Goal: Task Accomplishment & Management: Complete application form

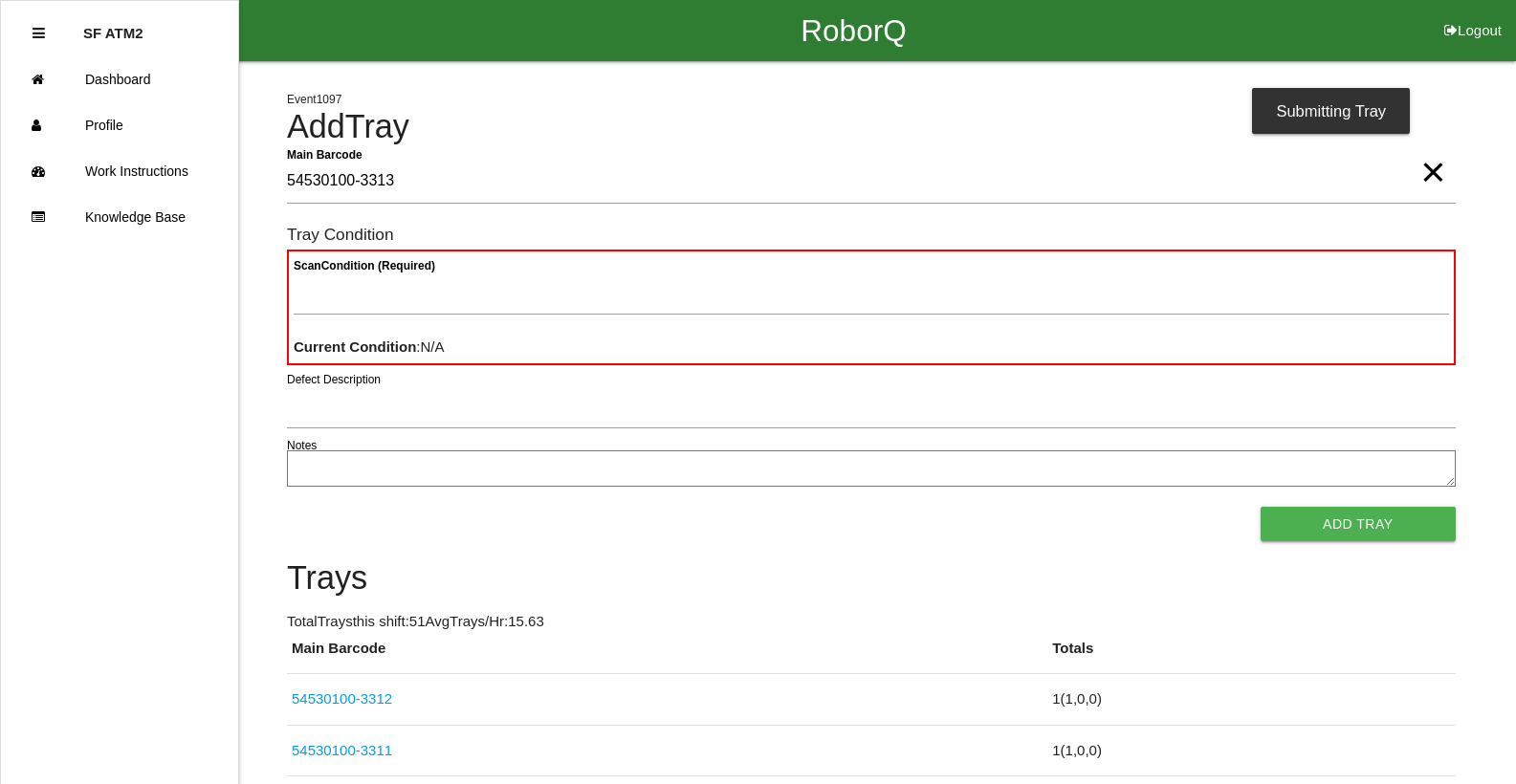
type Barcode "54530100-3313"
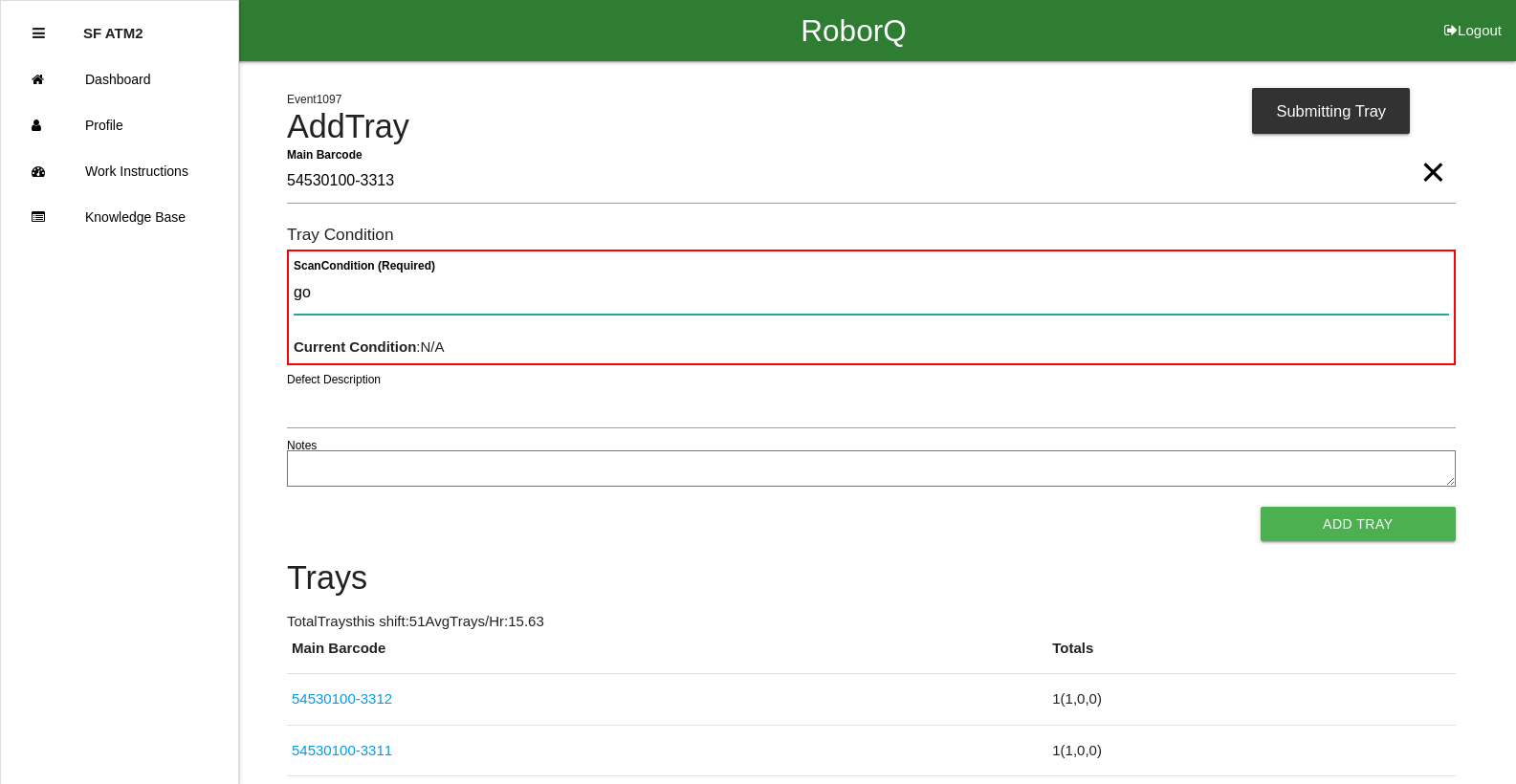
type Condition "goo"
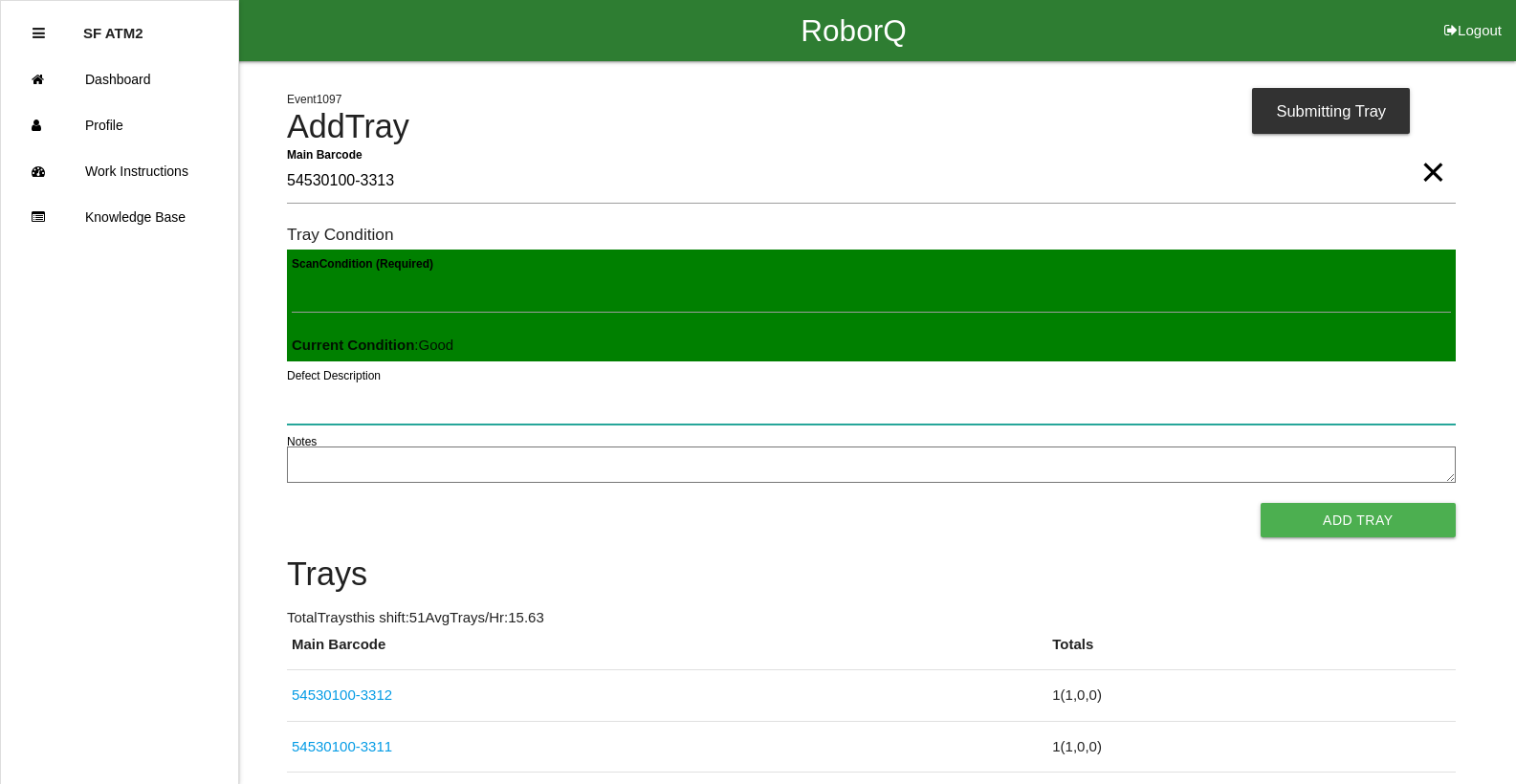
click at [1260, 503] on button "Add Tray" at bounding box center [1358, 519] width 196 height 35
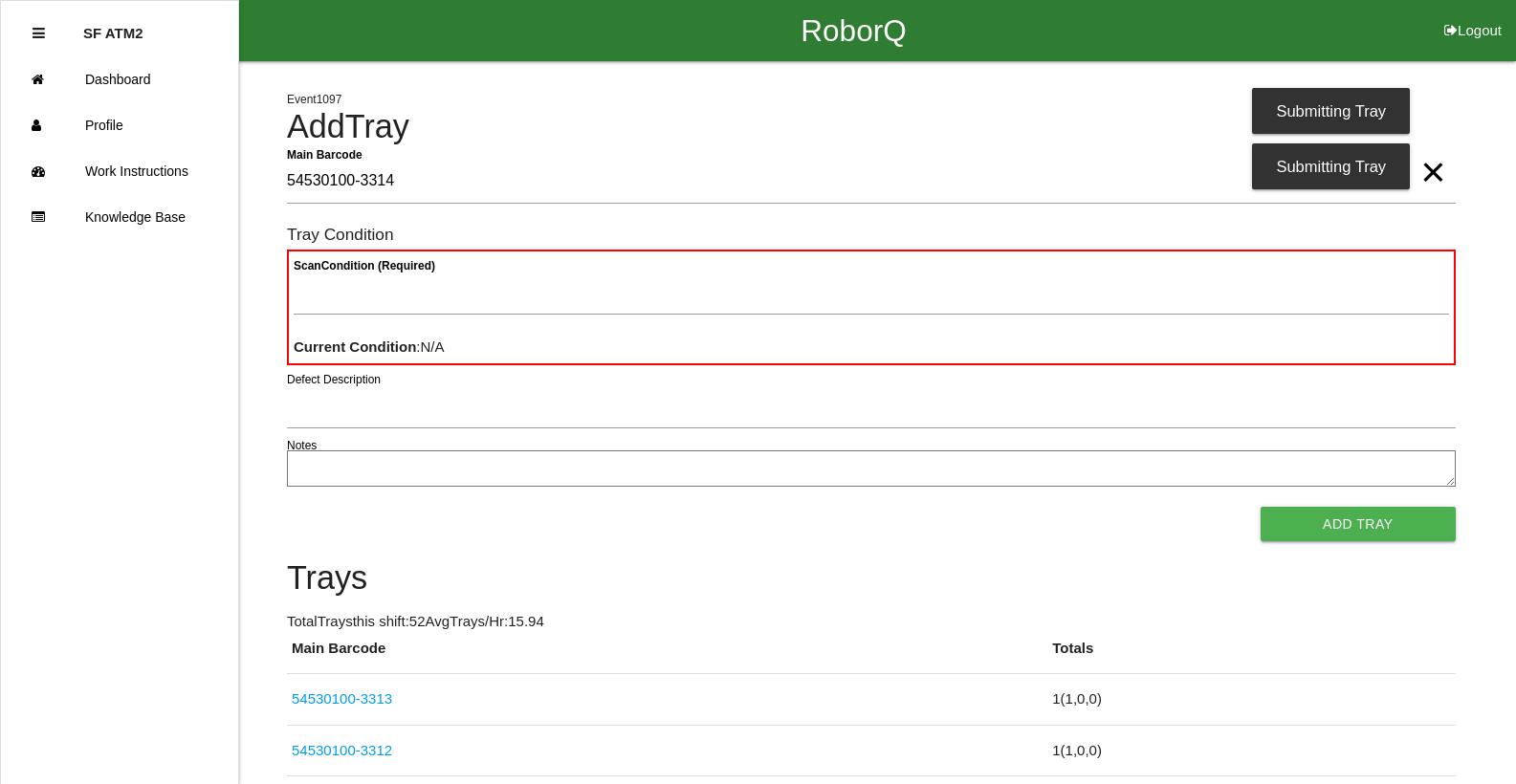
type Barcode "54530100-3314"
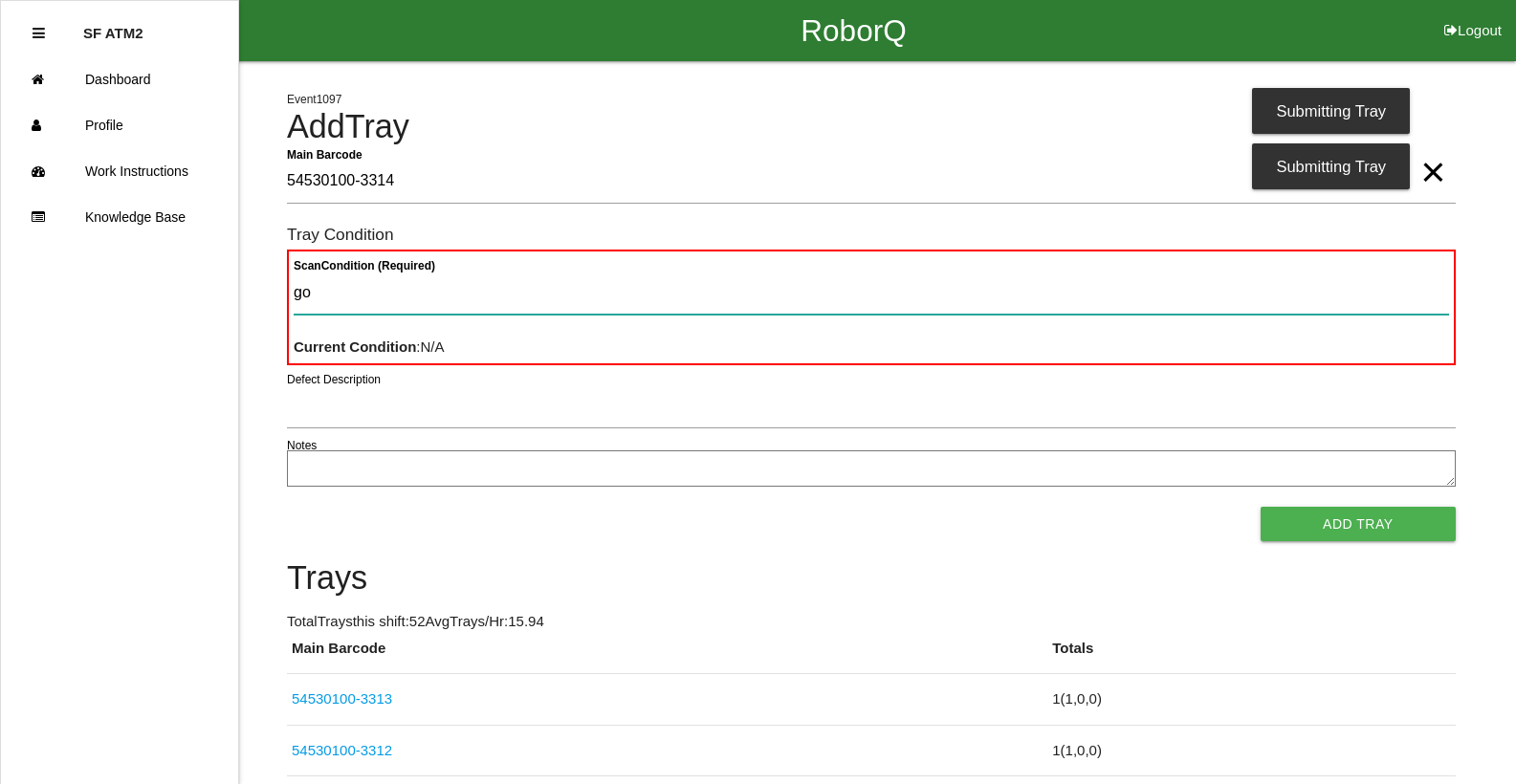
type Condition "goo"
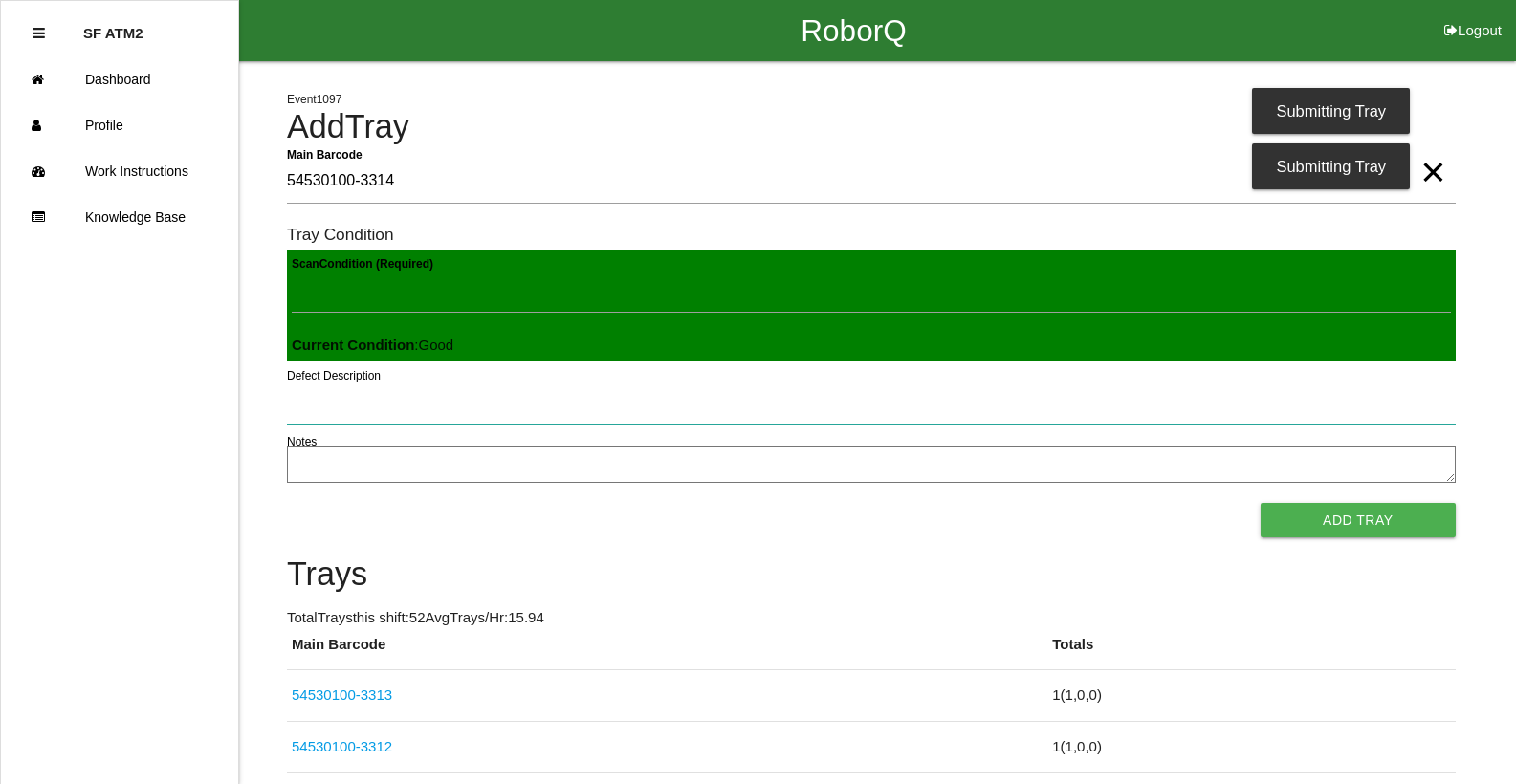
click at [1260, 503] on button "Add Tray" at bounding box center [1358, 519] width 196 height 35
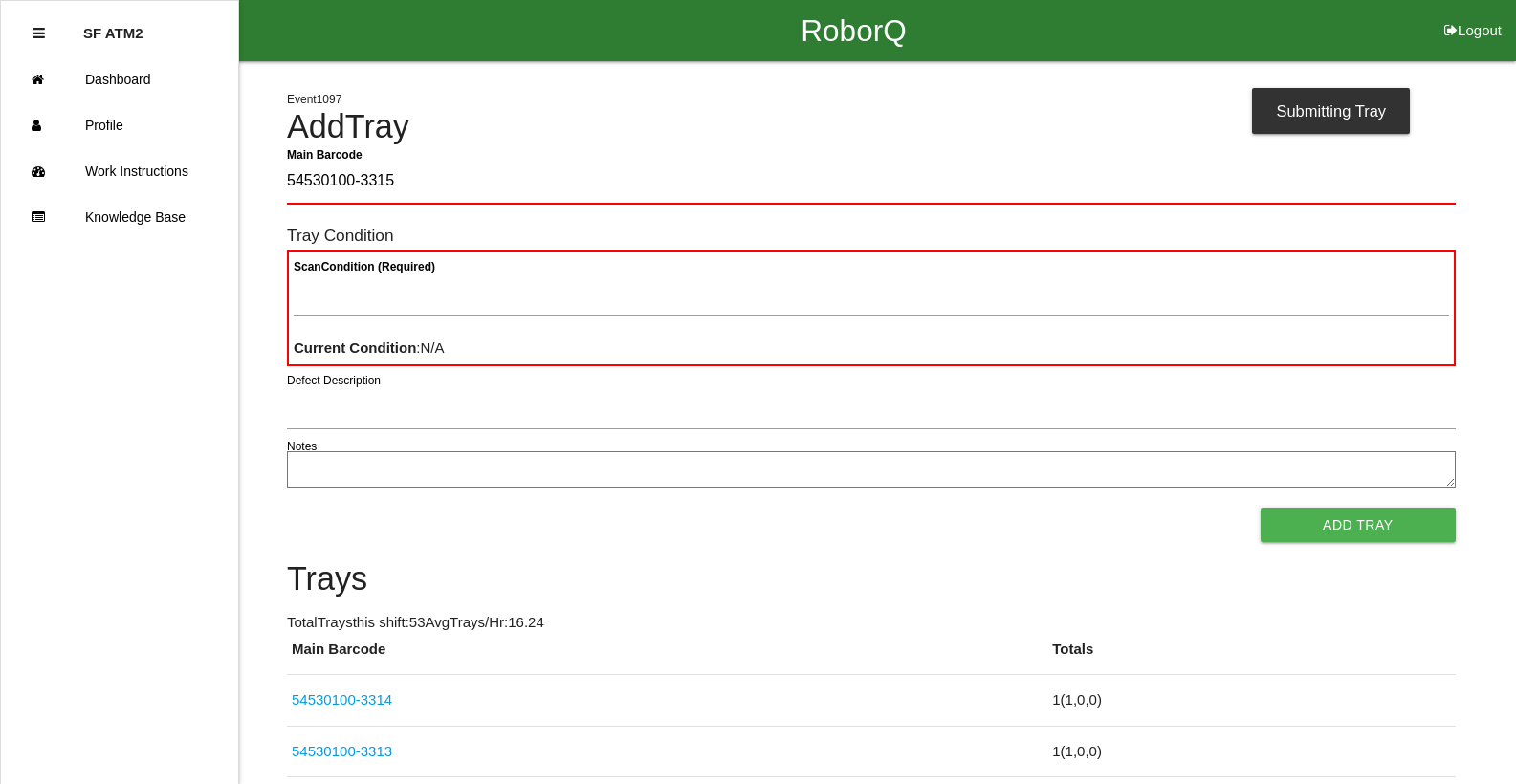
type Barcode "54530100-3315"
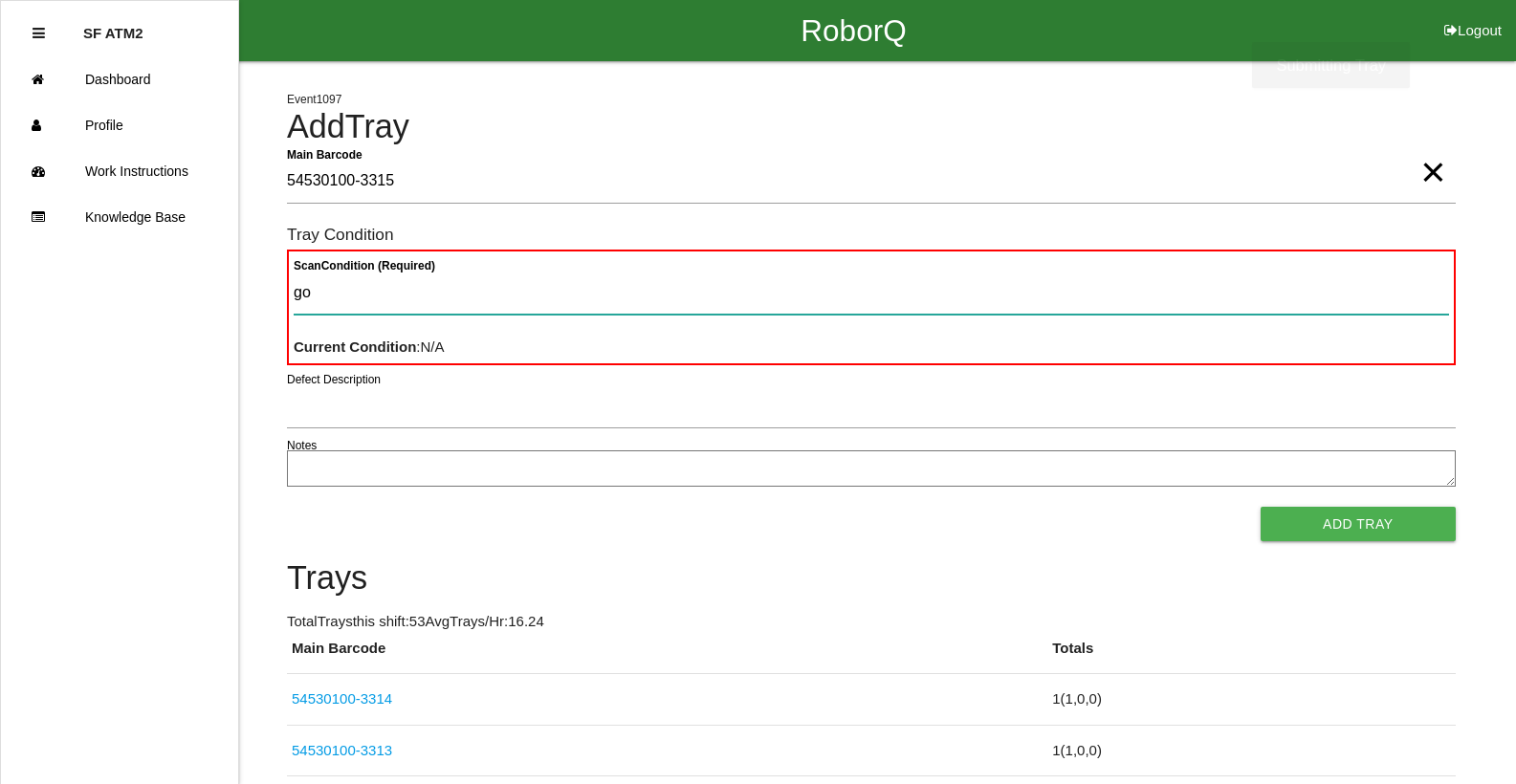
type Condition "goo"
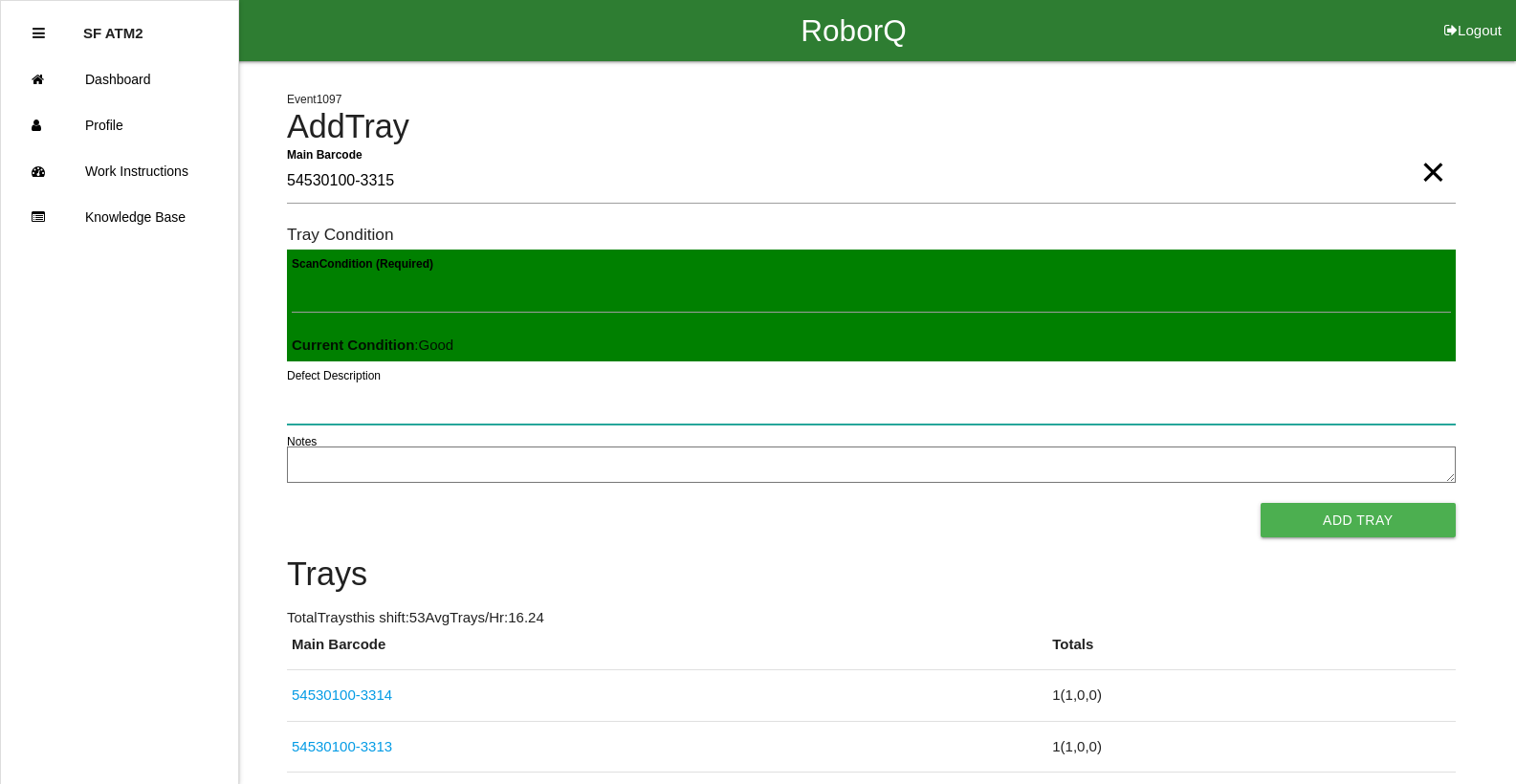
click at [1260, 503] on button "Add Tray" at bounding box center [1358, 519] width 196 height 35
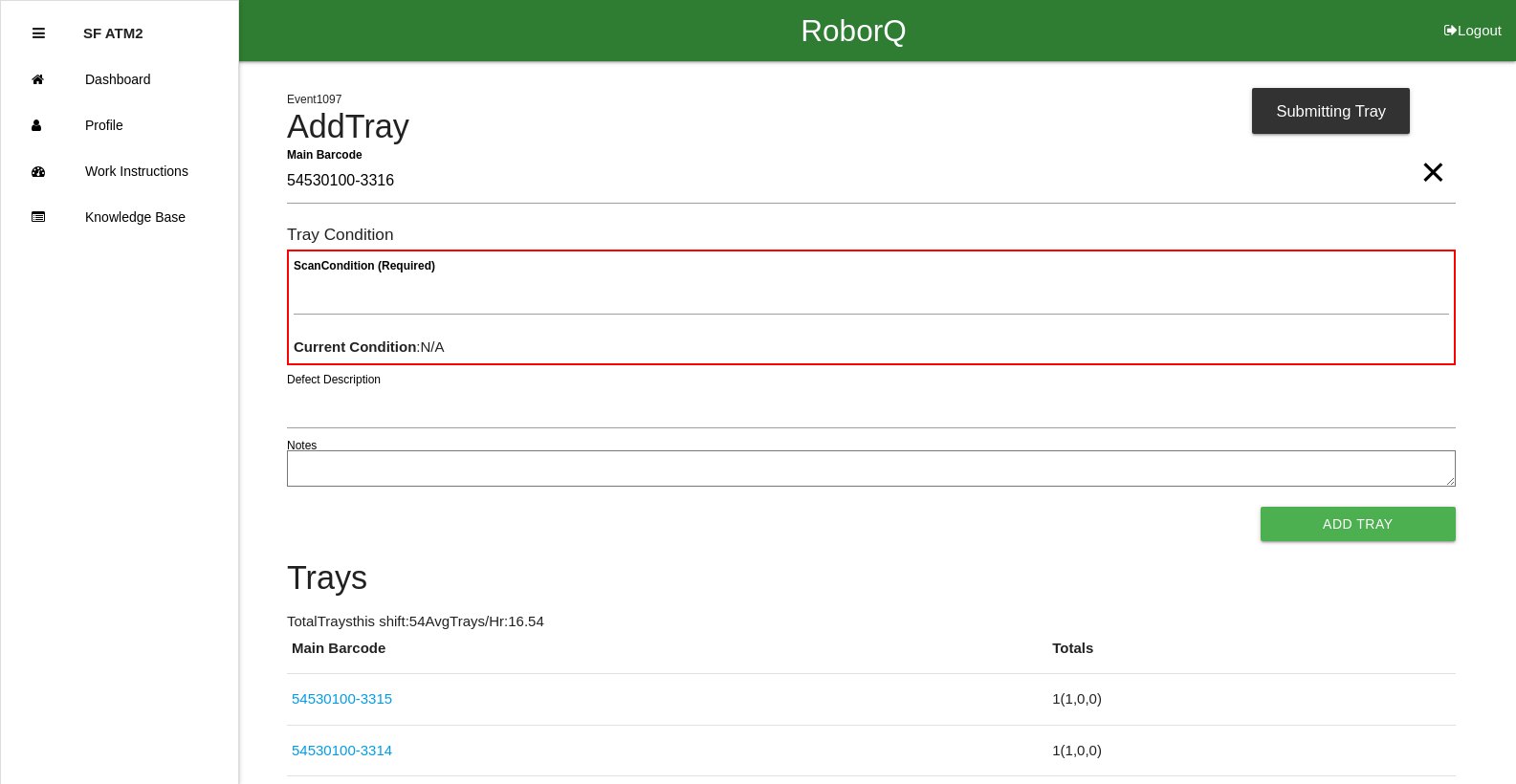
type Barcode "54530100-3316"
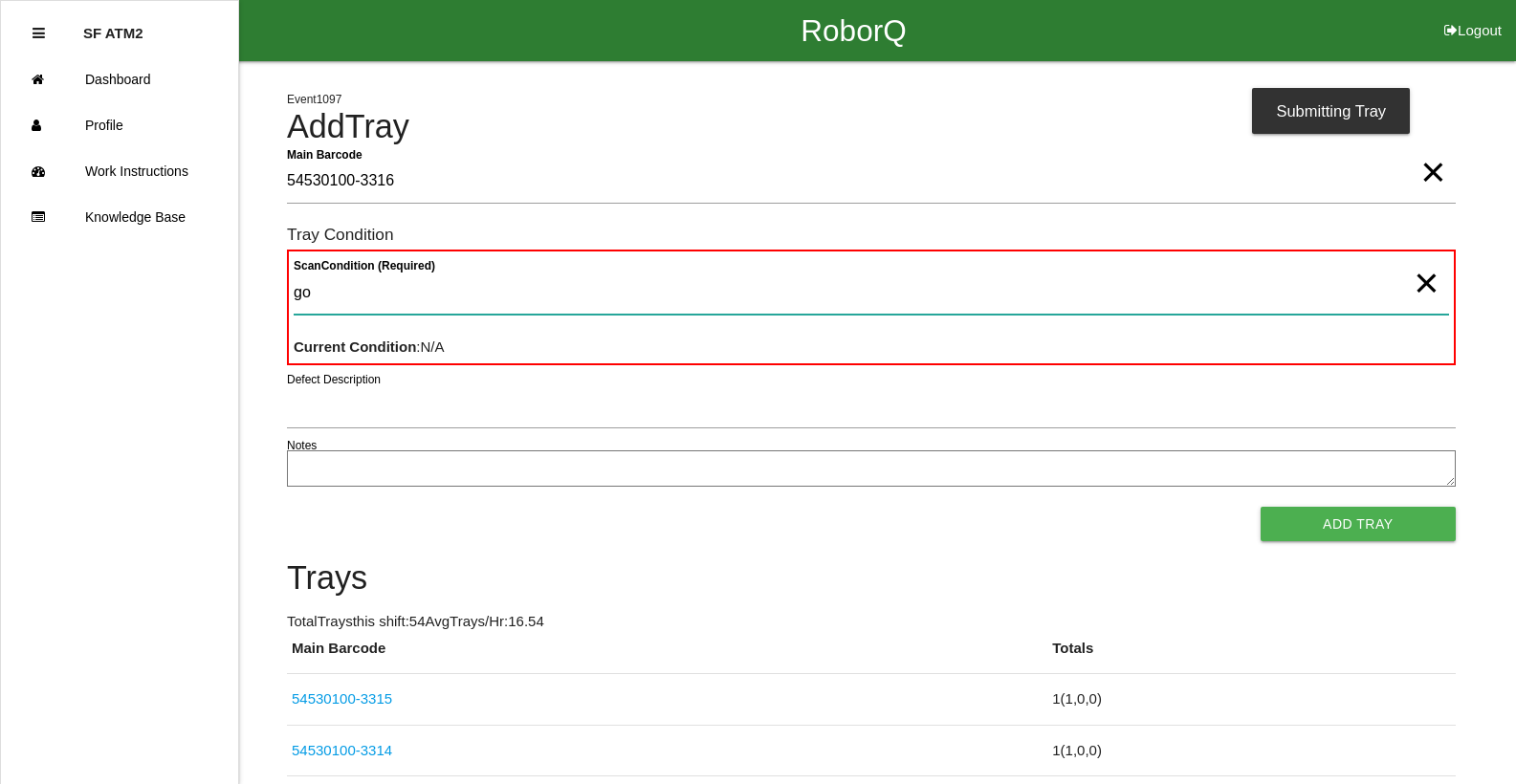
type Condition "goo"
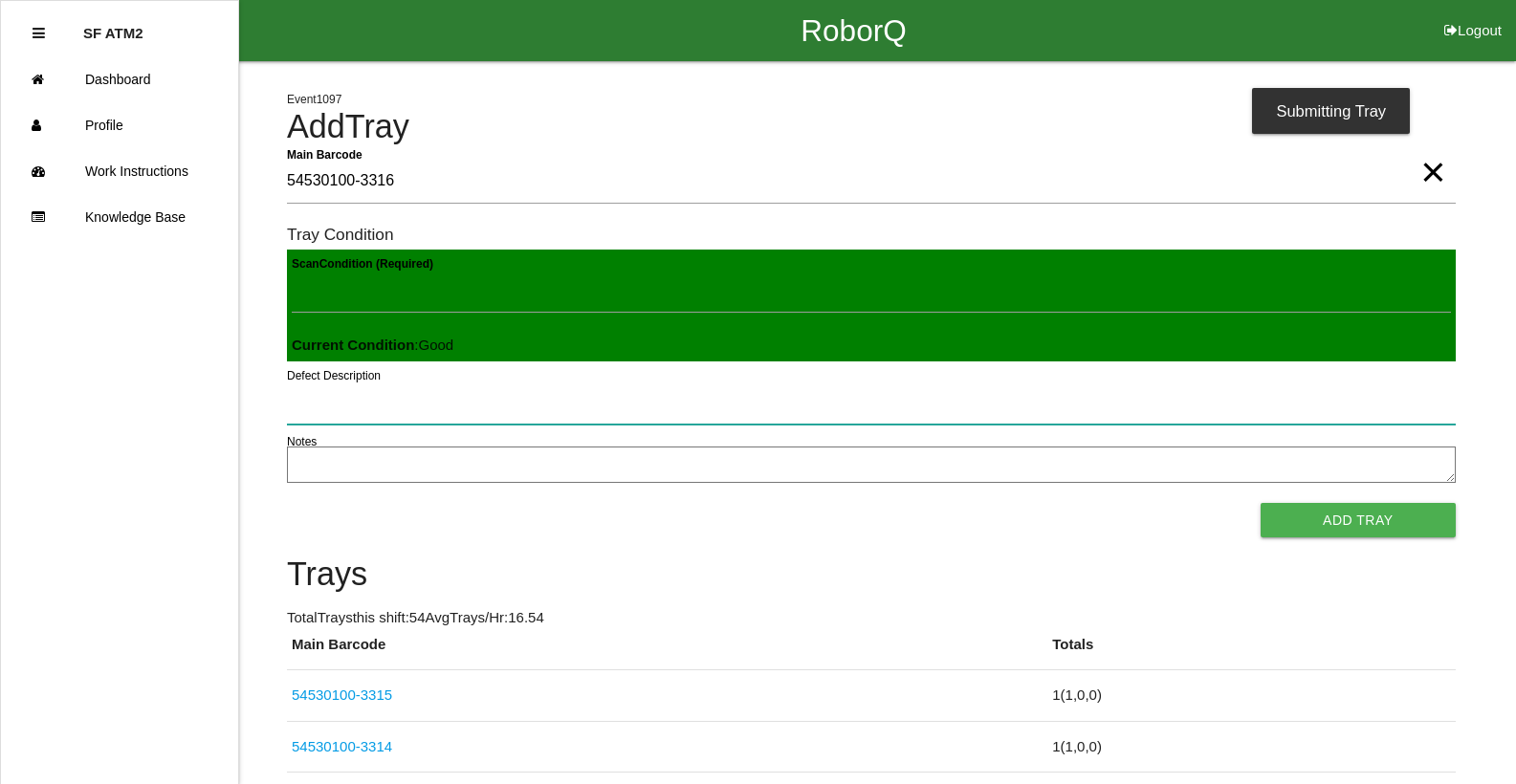
click at [1260, 503] on button "Add Tray" at bounding box center [1358, 519] width 196 height 35
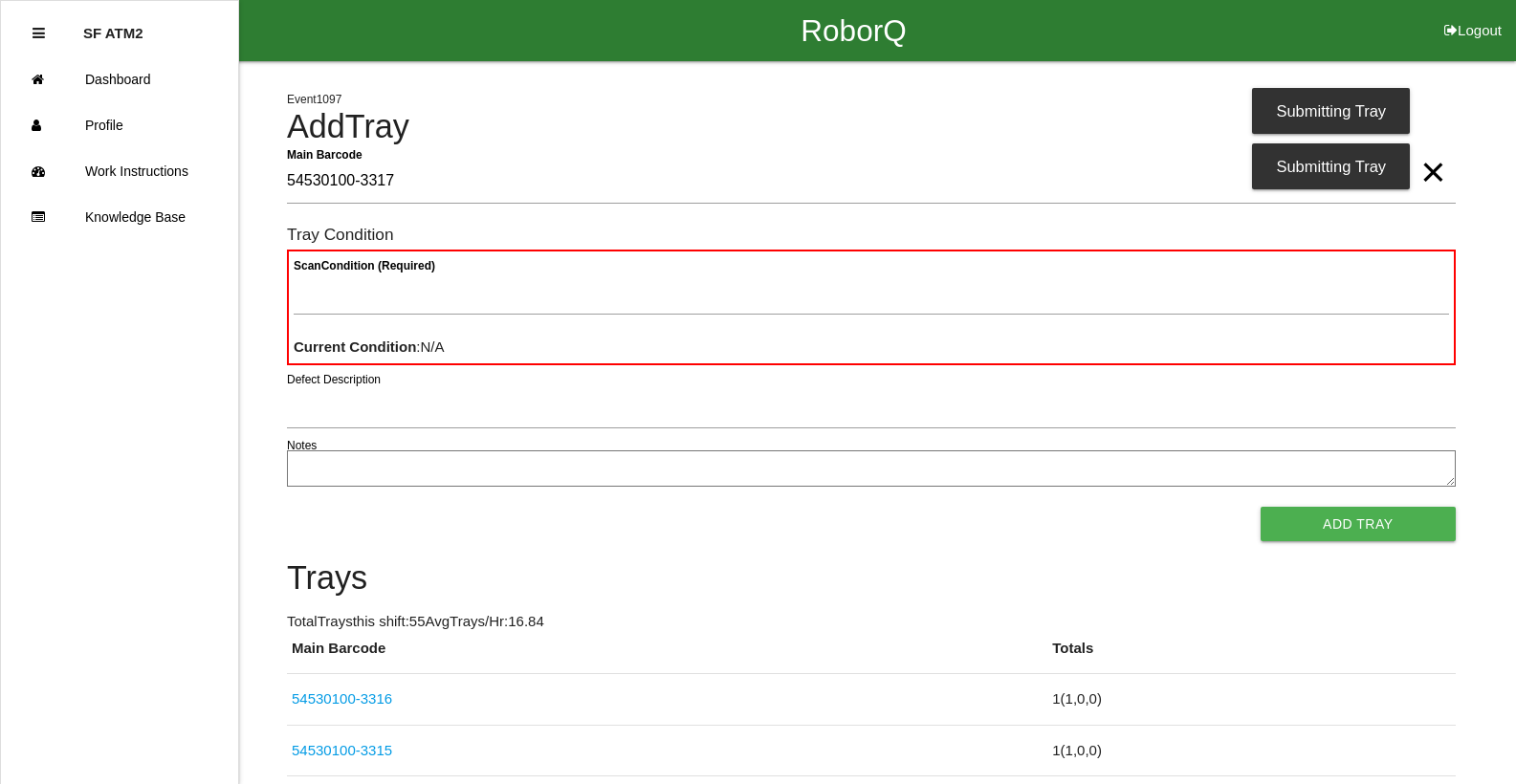
type Barcode "54530100-3317"
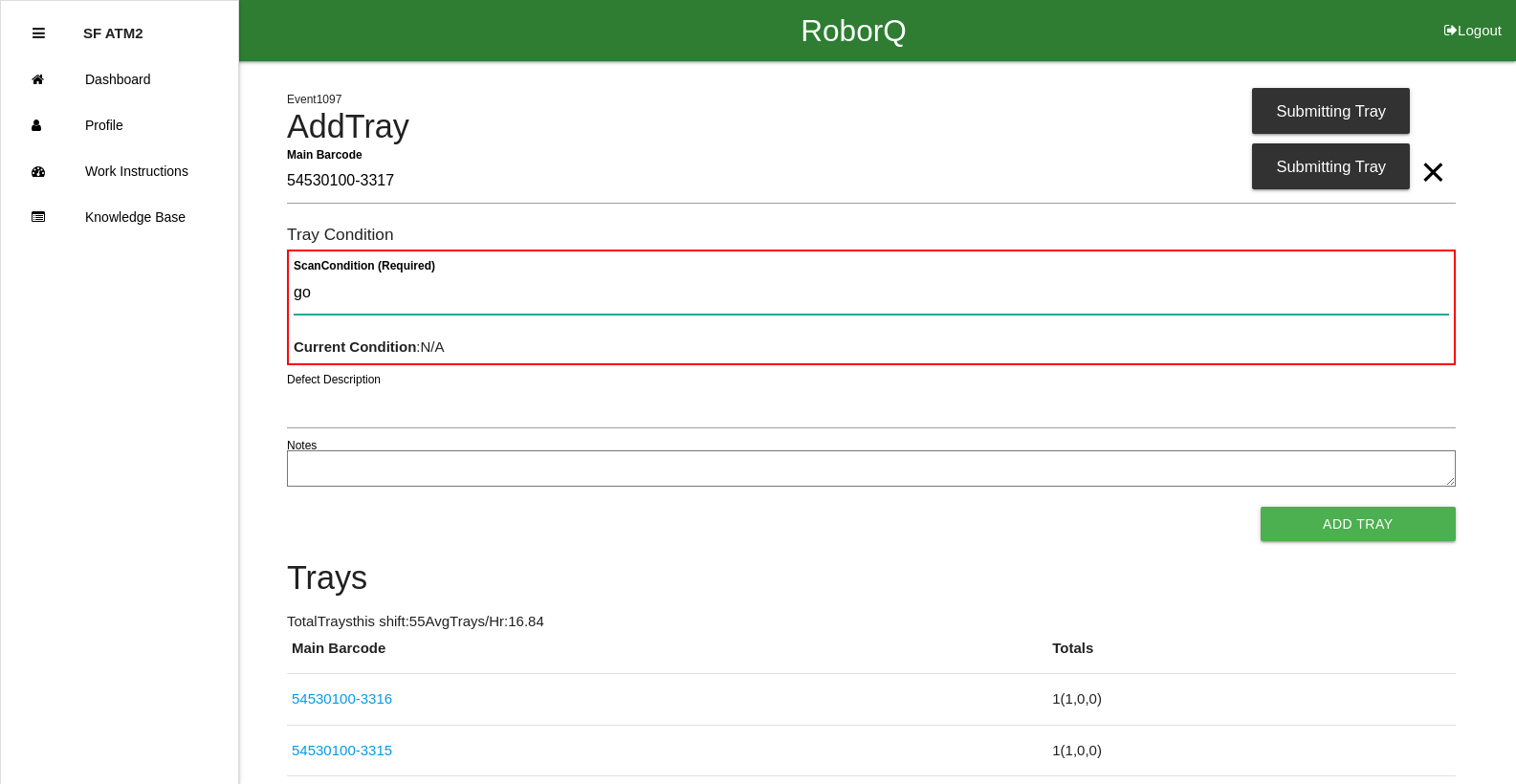
type Condition "goo"
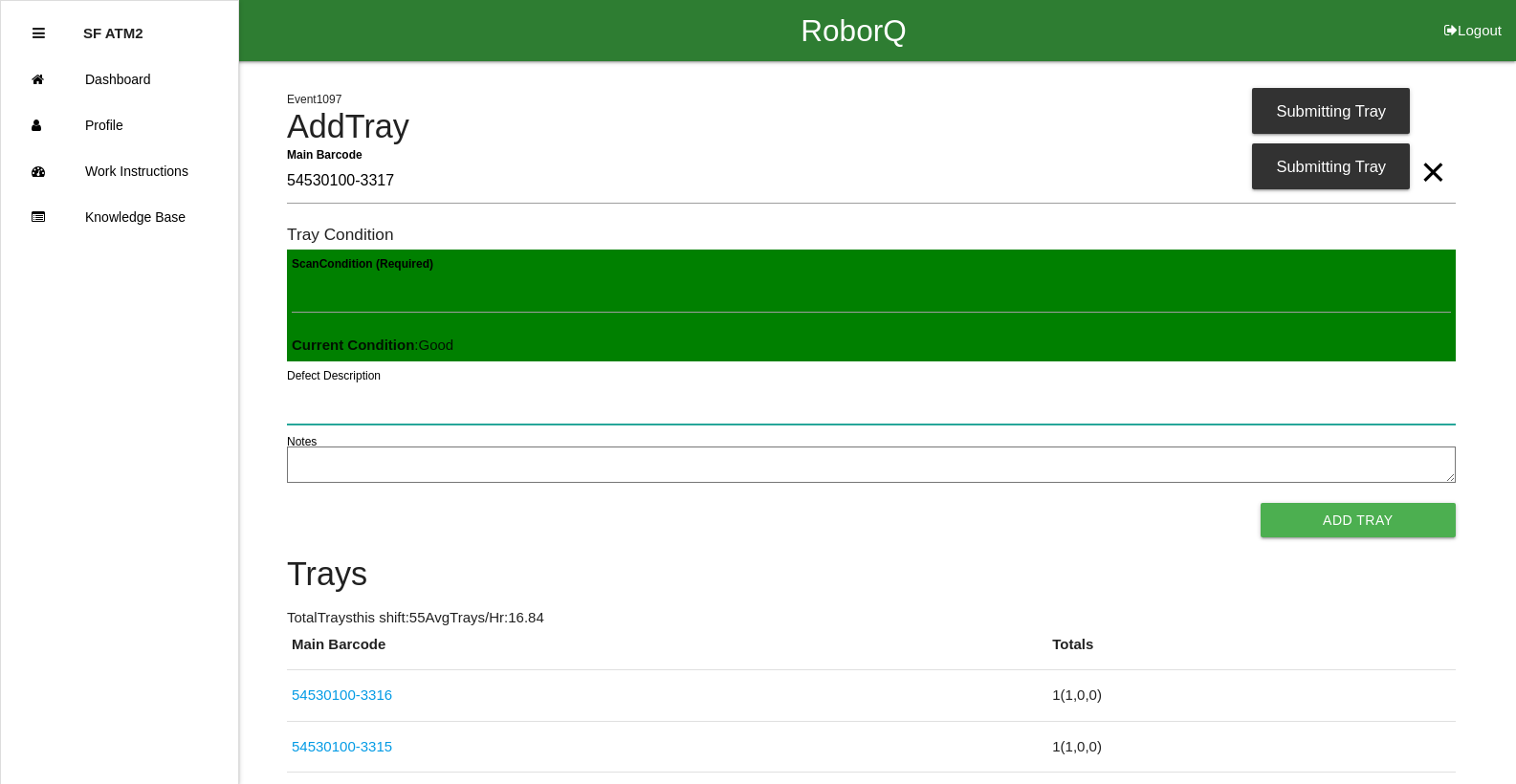
click at [1260, 503] on button "Add Tray" at bounding box center [1358, 519] width 196 height 35
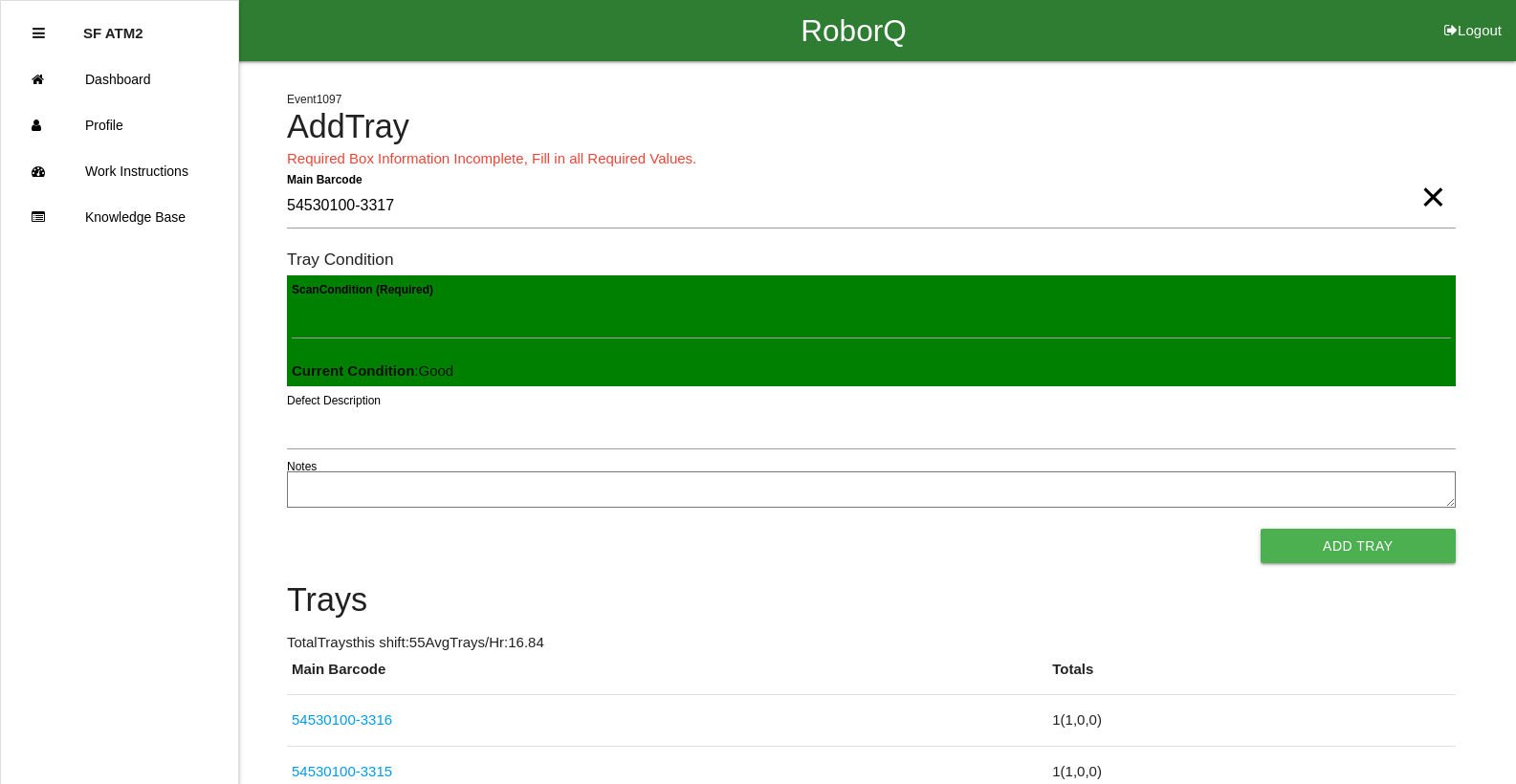
scroll to position [2, 0]
click at [1379, 540] on button "Add Tray" at bounding box center [1358, 546] width 196 height 35
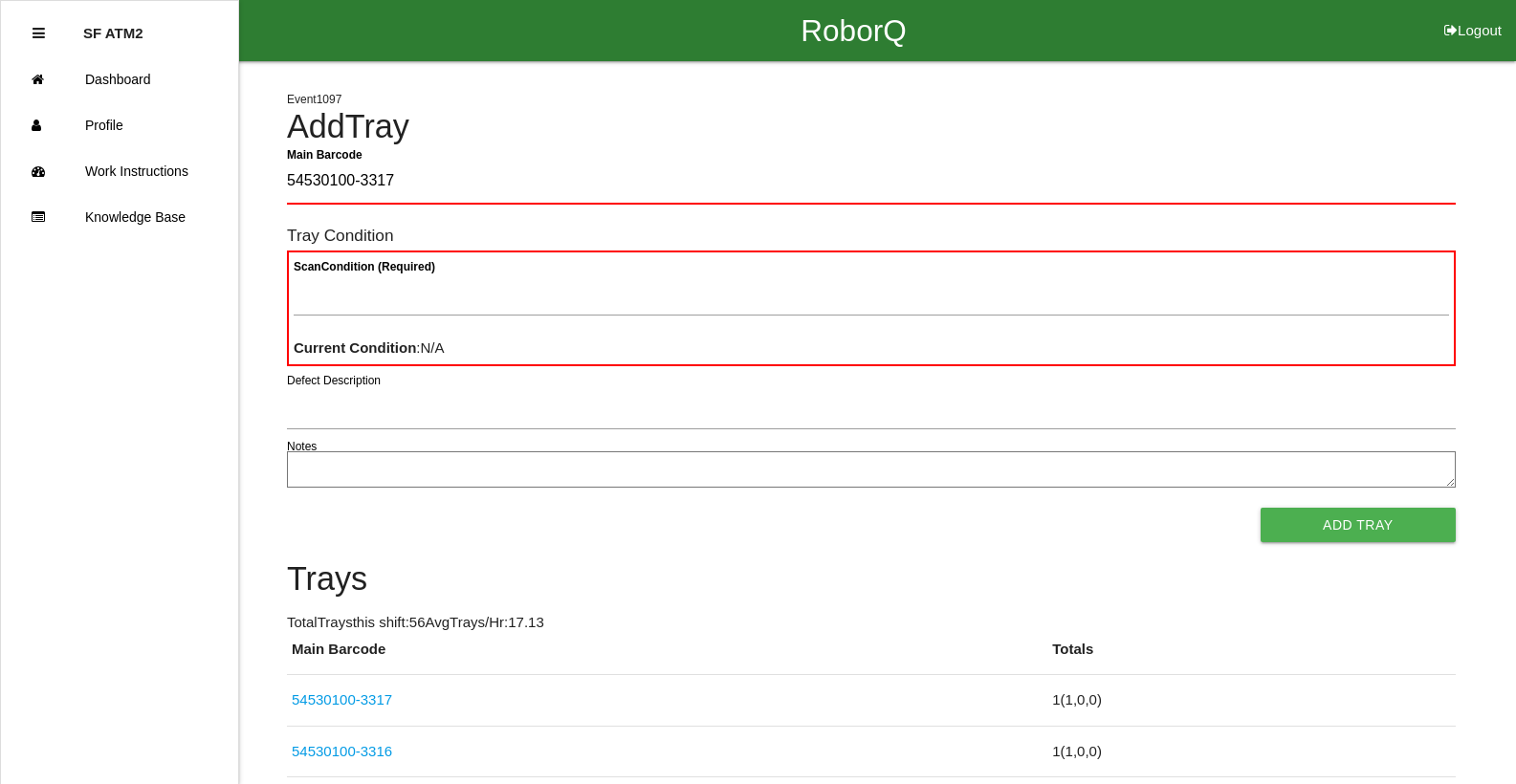
type Barcode "54530100-3317"
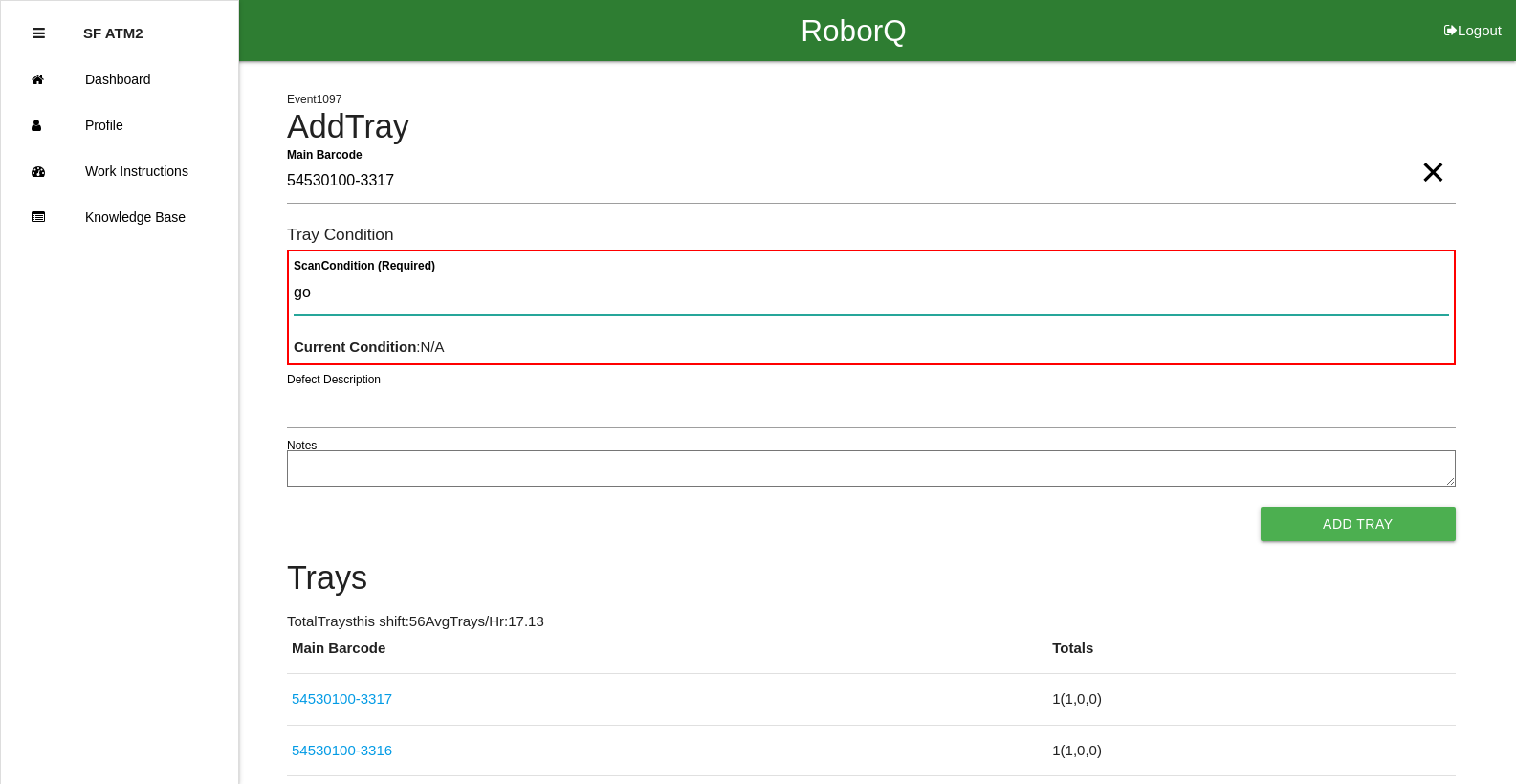
type Condition "goo"
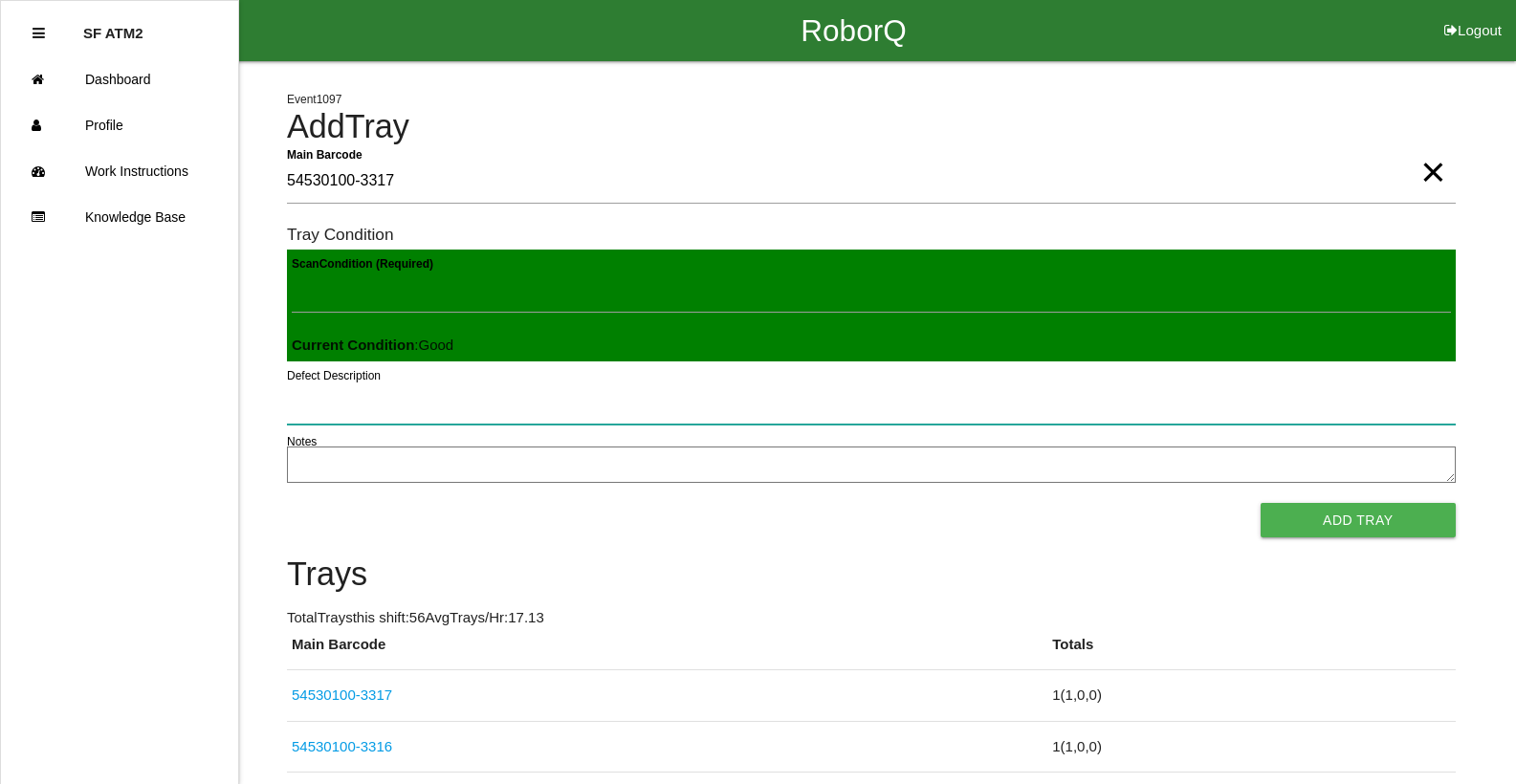
click button "Add Tray" at bounding box center [1358, 519] width 196 height 35
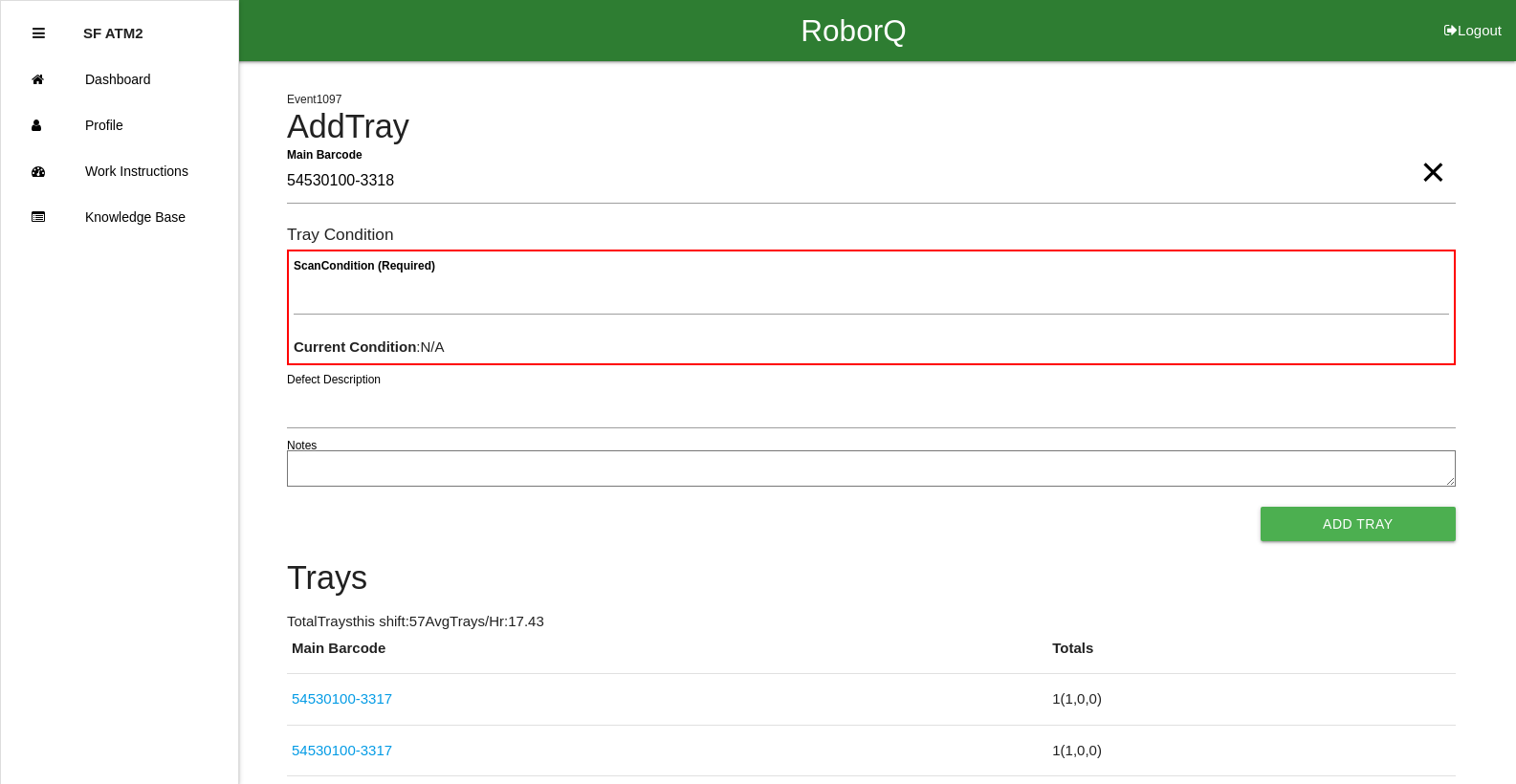
type Barcode "54530100-3318"
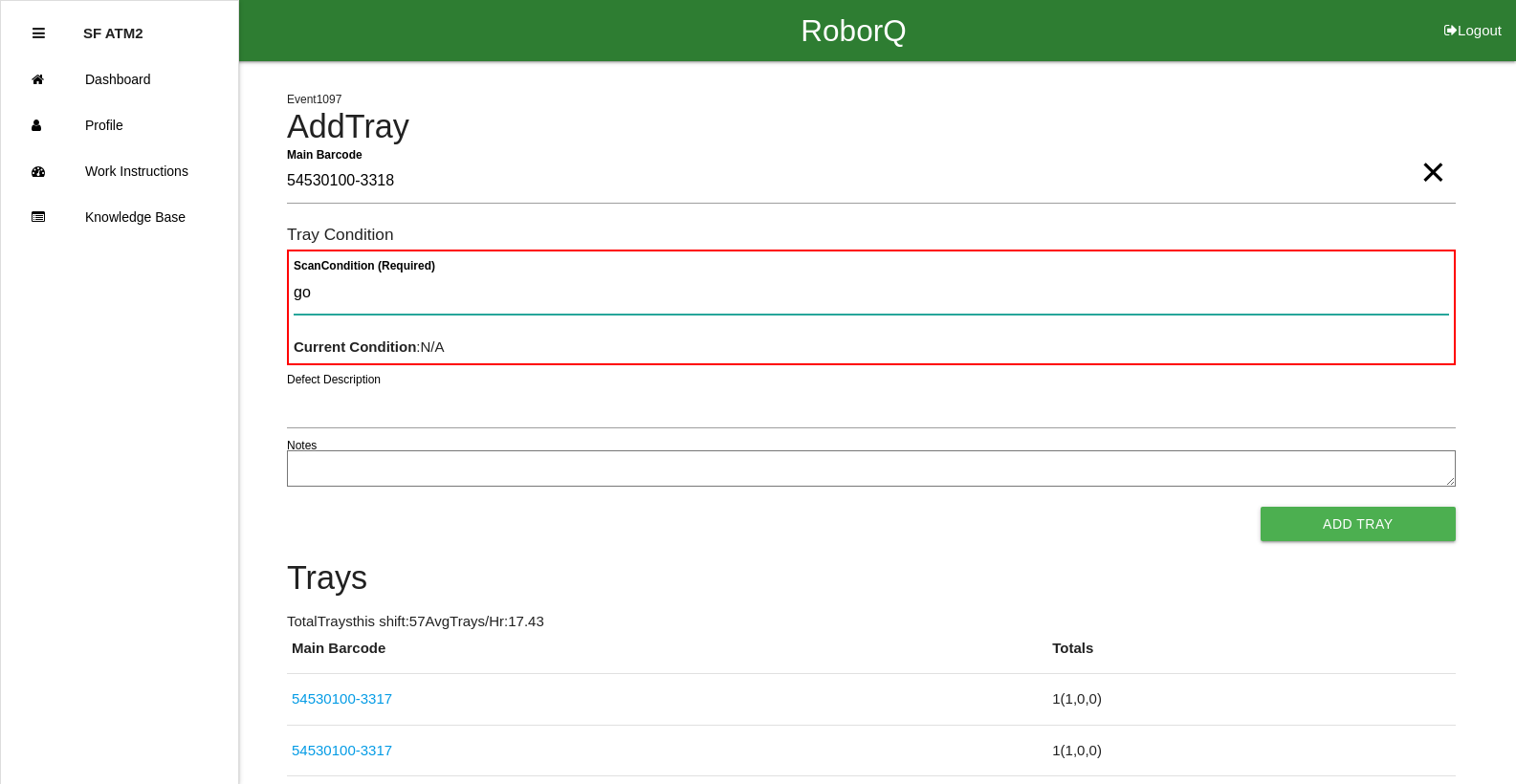
type Condition "goo"
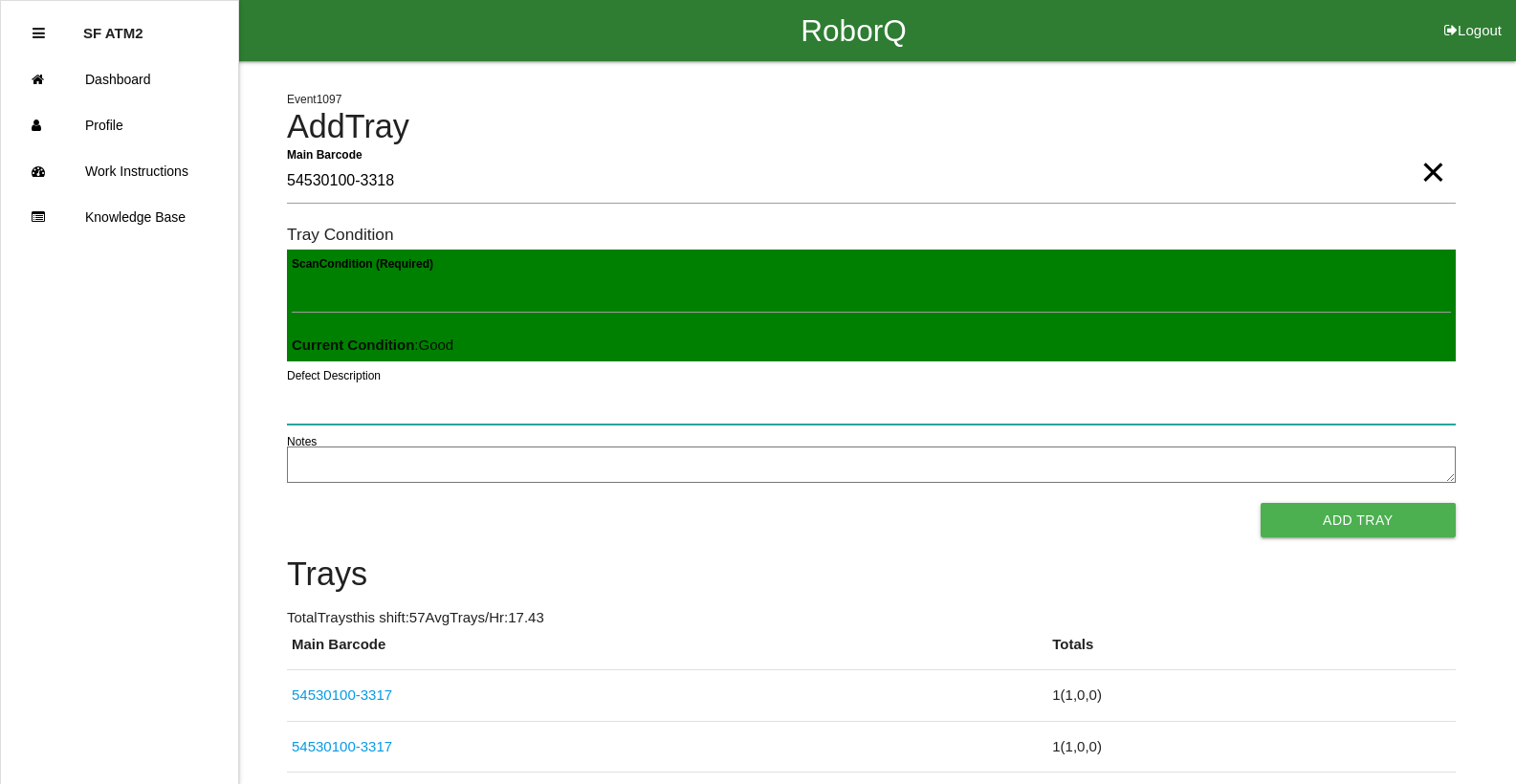
click at [1260, 503] on button "Add Tray" at bounding box center [1358, 519] width 196 height 35
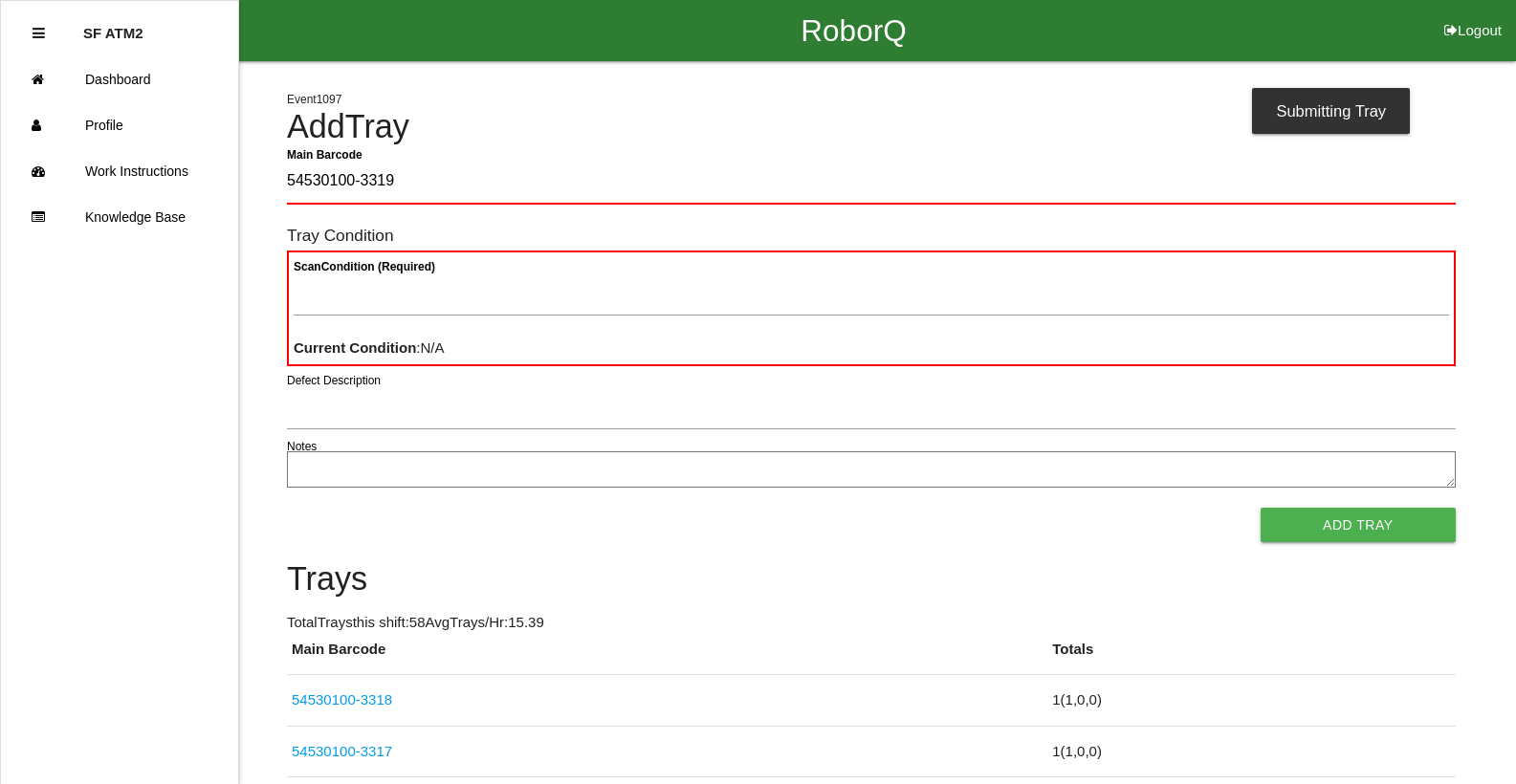
type Barcode "54530100-3319"
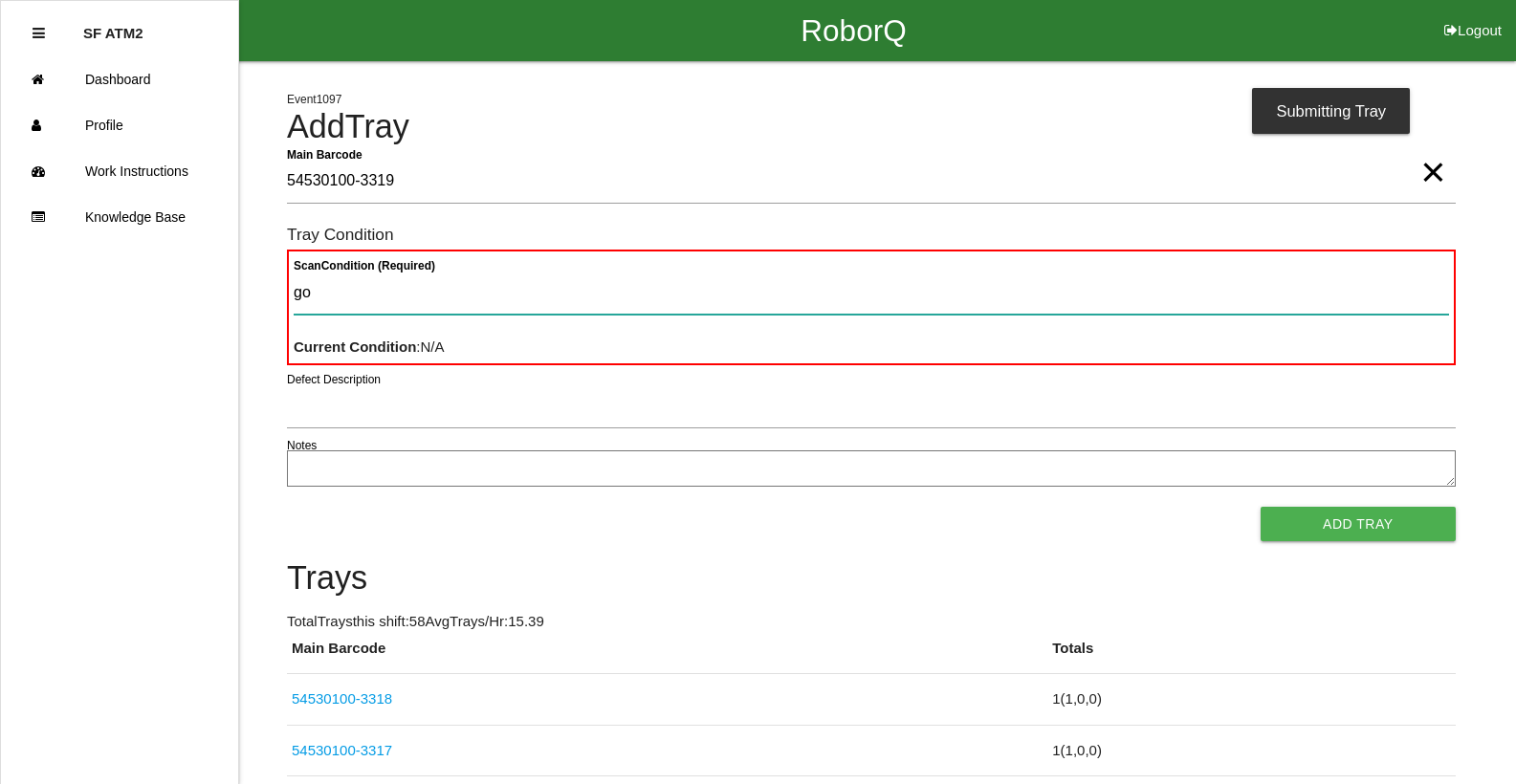
type Condition "goo"
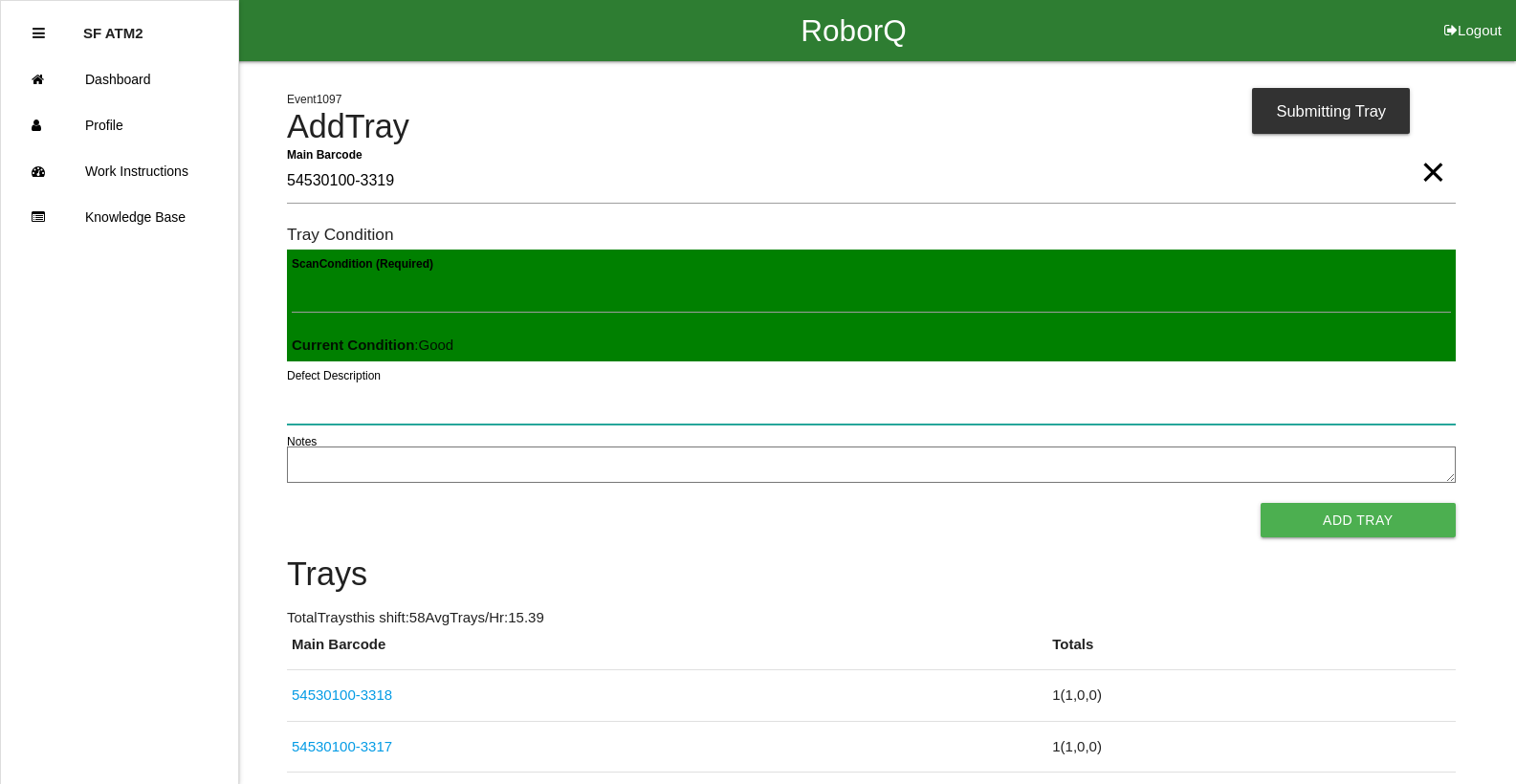
click at [1260, 503] on button "Add Tray" at bounding box center [1358, 519] width 196 height 35
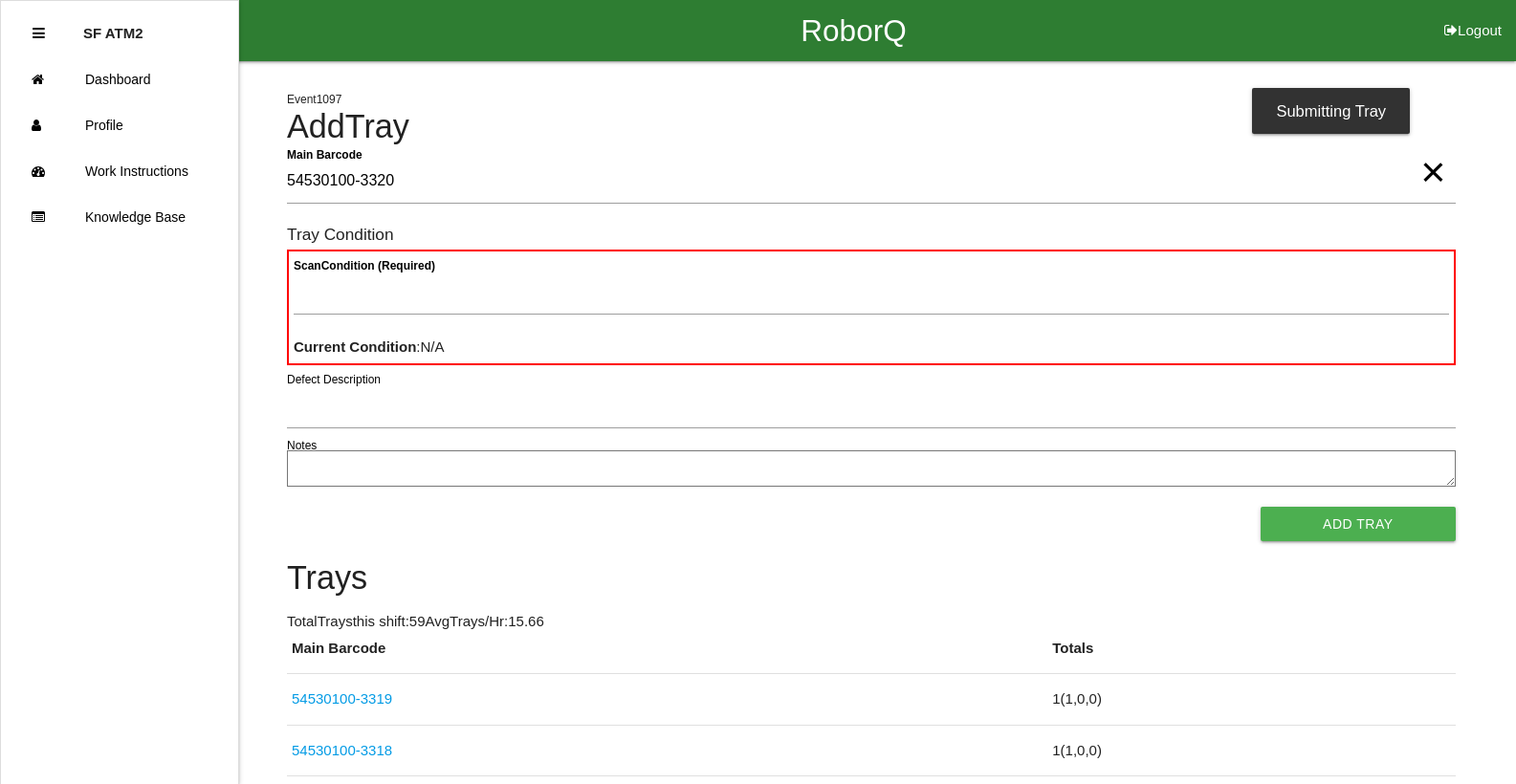
type Barcode "54530100-3320"
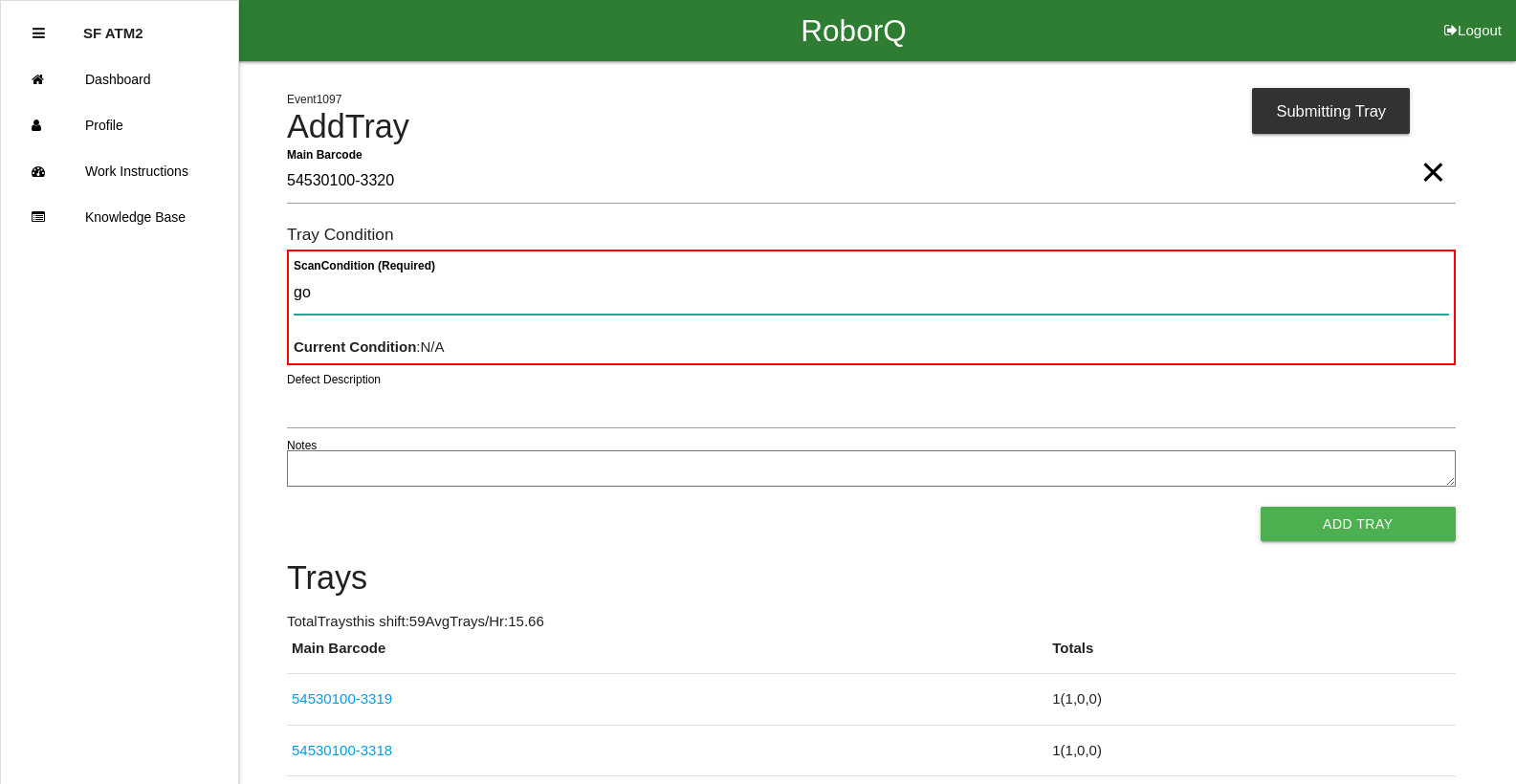
type Condition "goo"
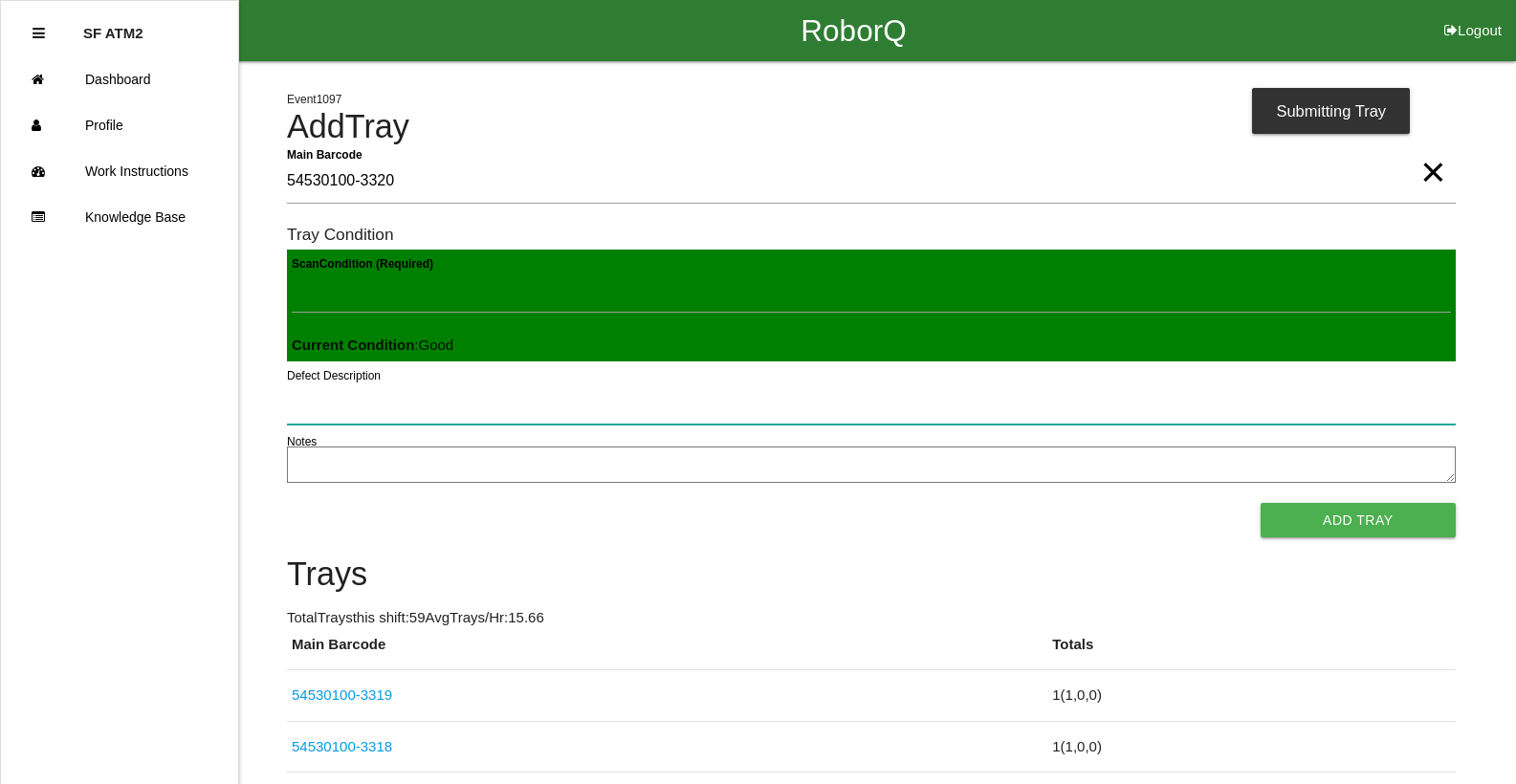
click at [1260, 503] on button "Add Tray" at bounding box center [1358, 519] width 196 height 35
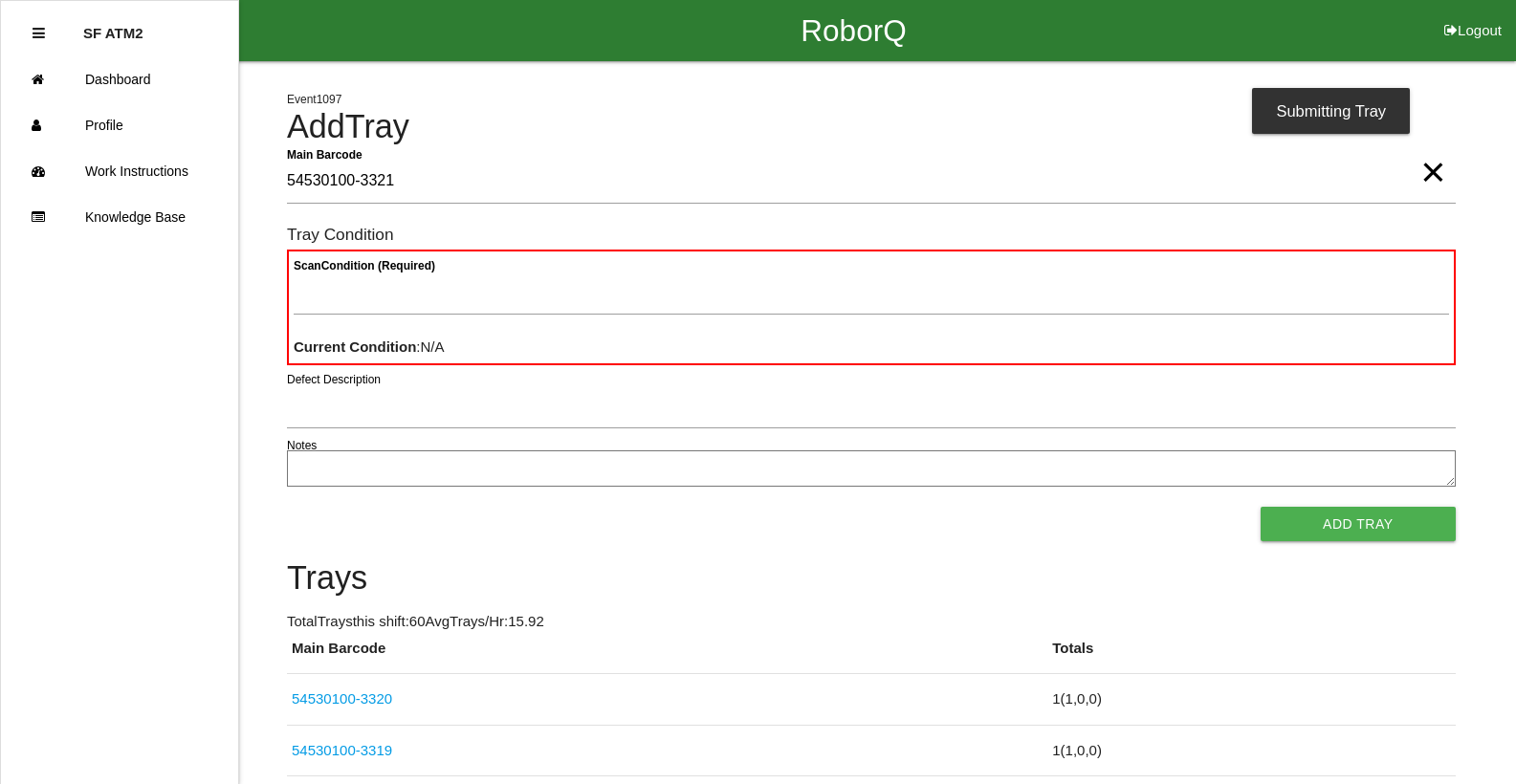
type Barcode "54530100-3321"
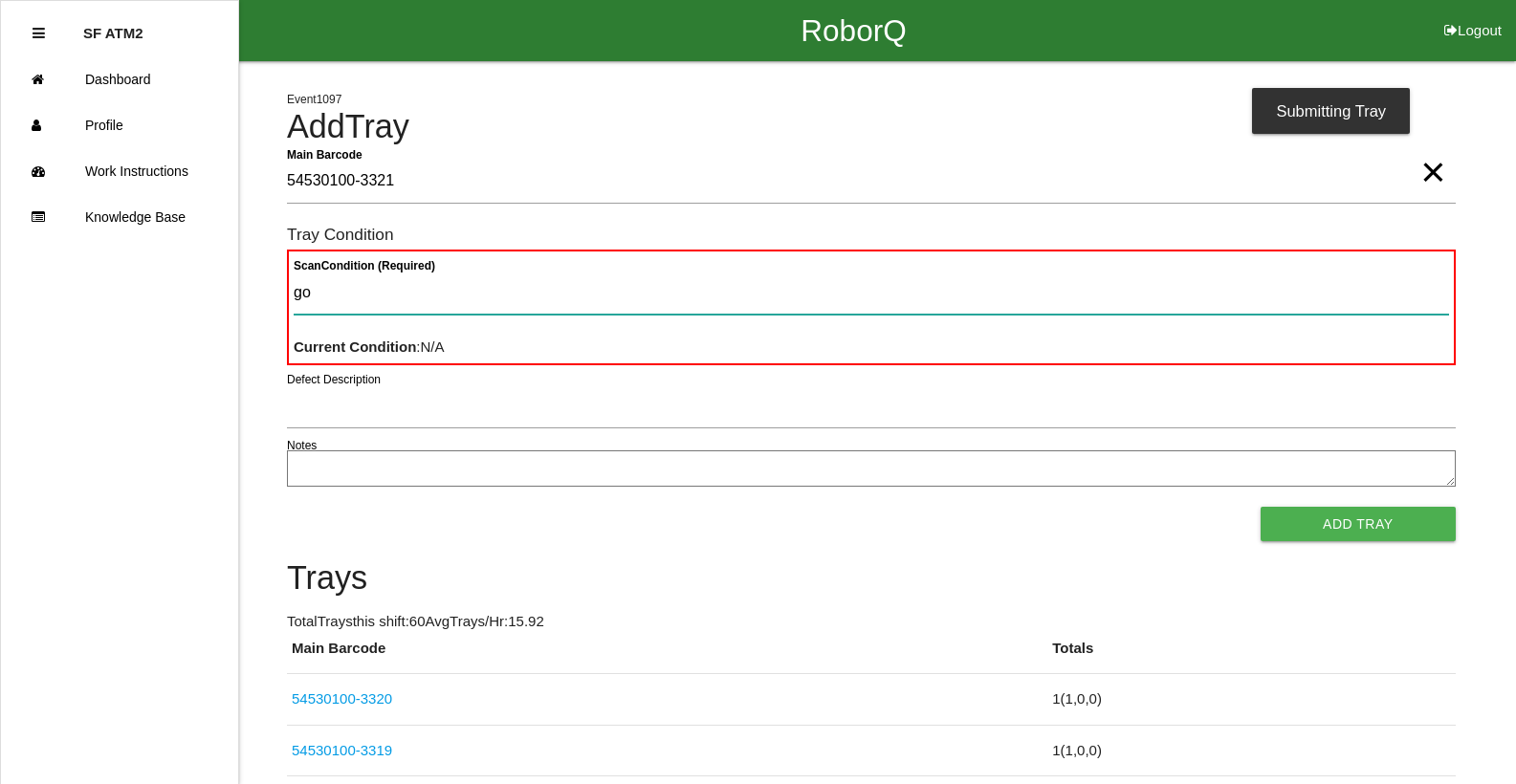
type Condition "goo"
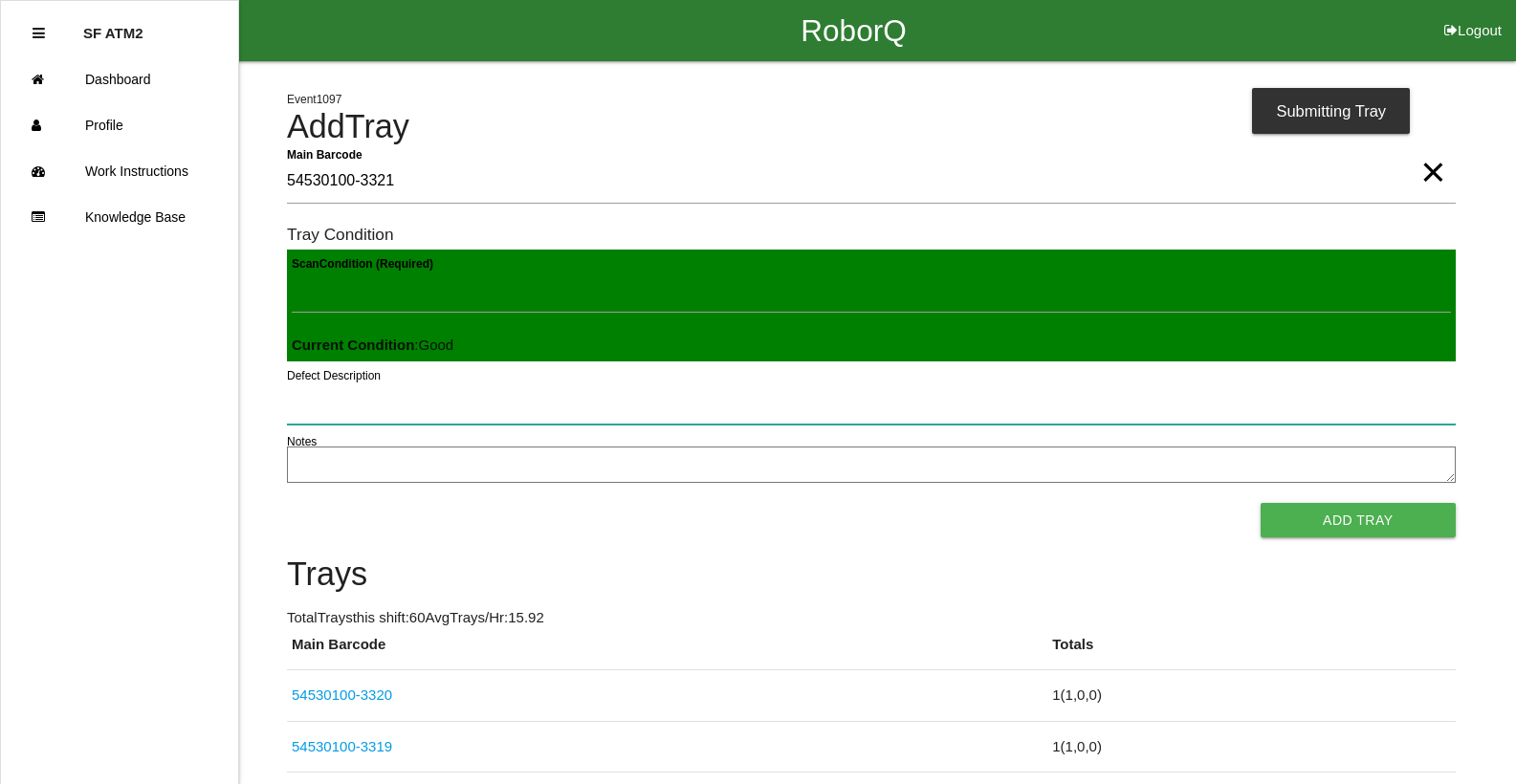
click at [1260, 503] on button "Add Tray" at bounding box center [1358, 519] width 196 height 35
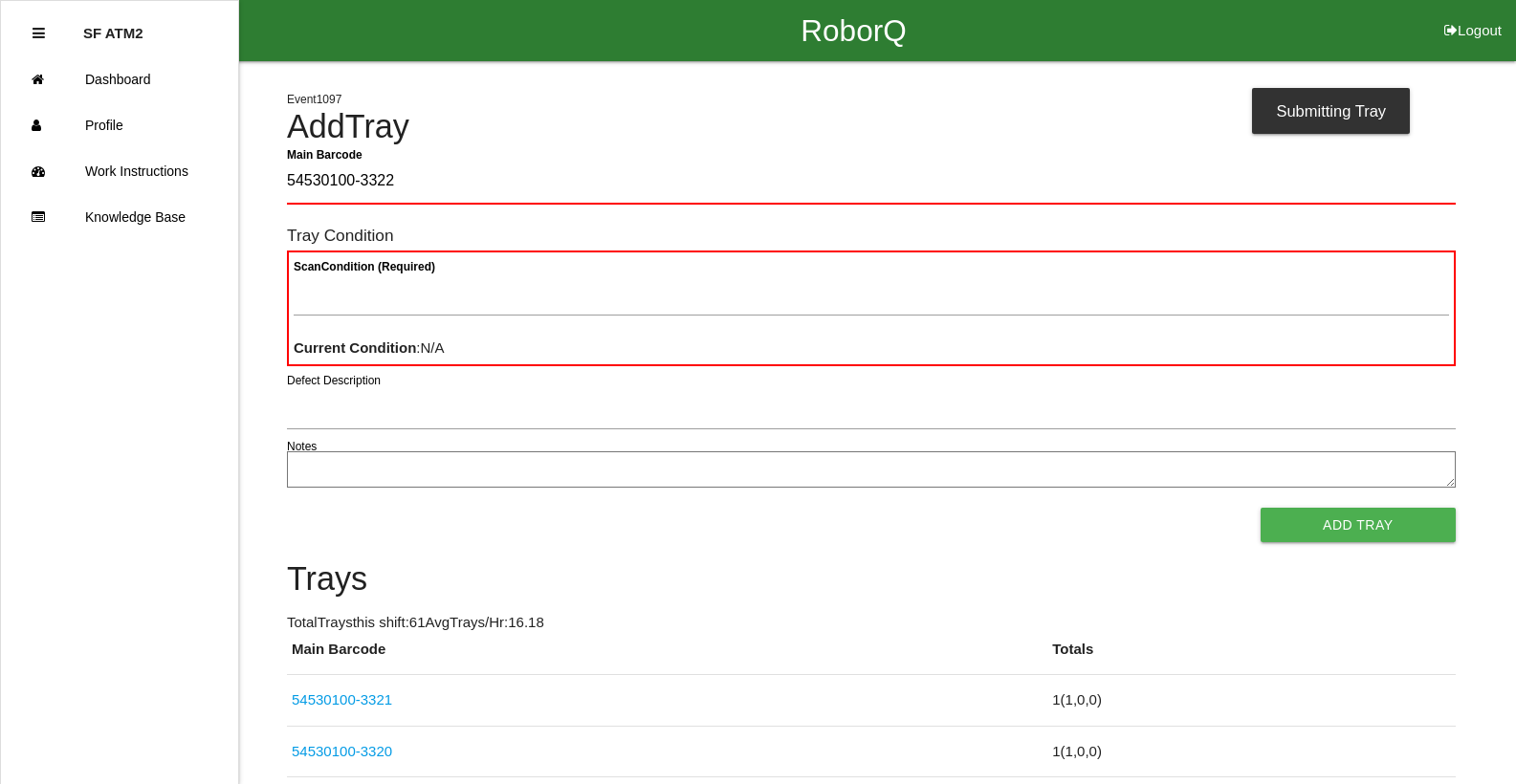
type Barcode "54530100-3322"
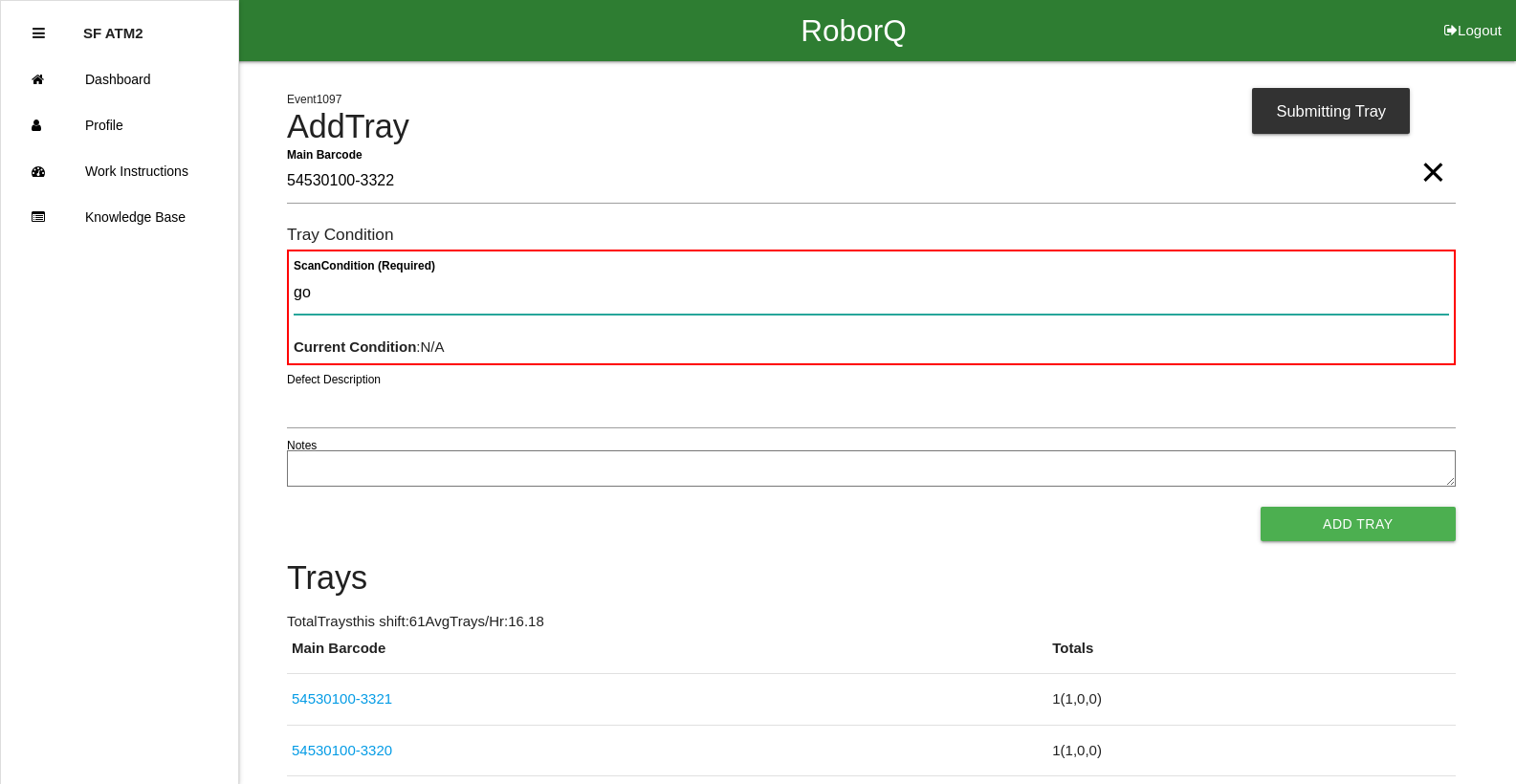
type Condition "goo"
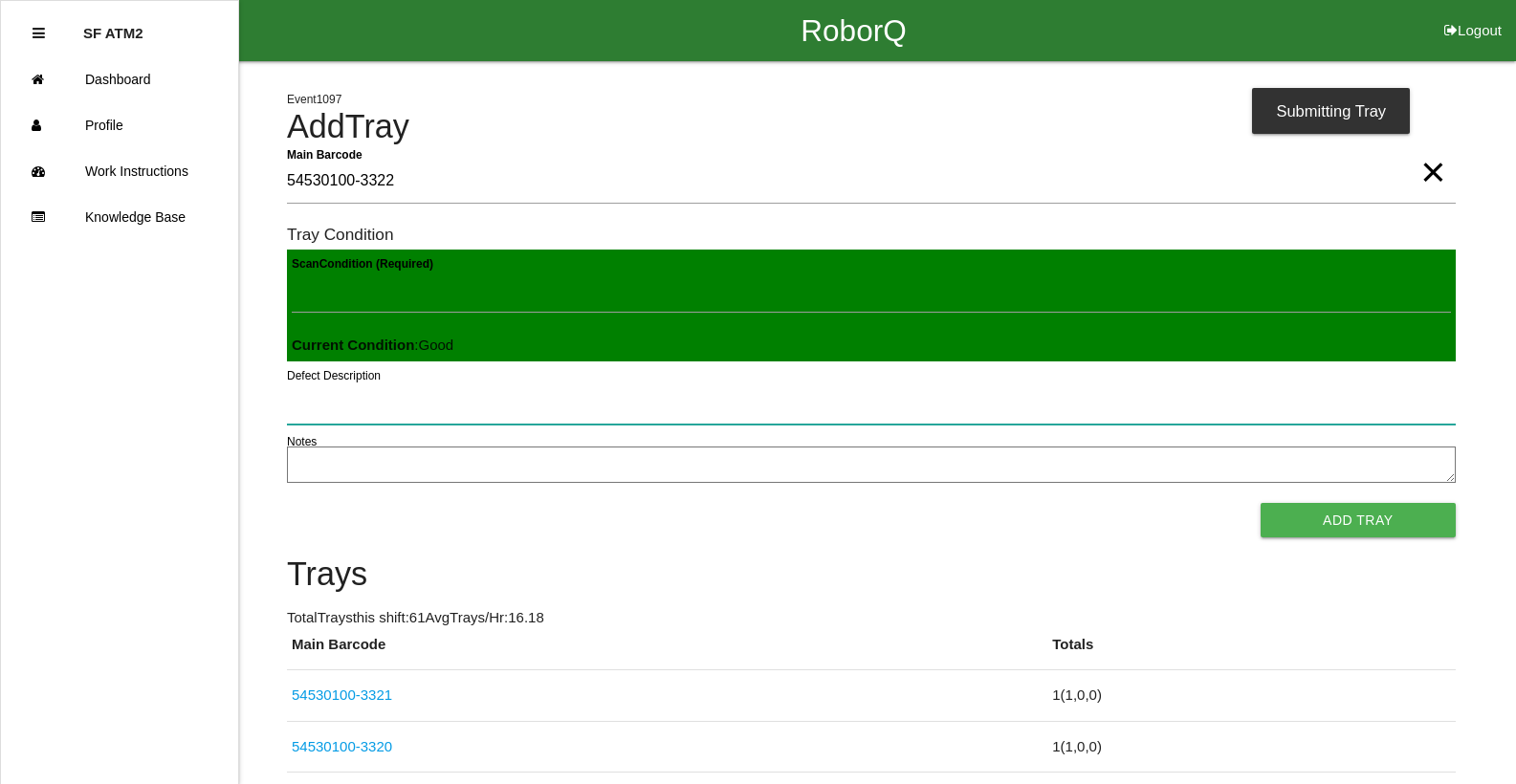
click at [1260, 503] on button "Add Tray" at bounding box center [1358, 519] width 196 height 35
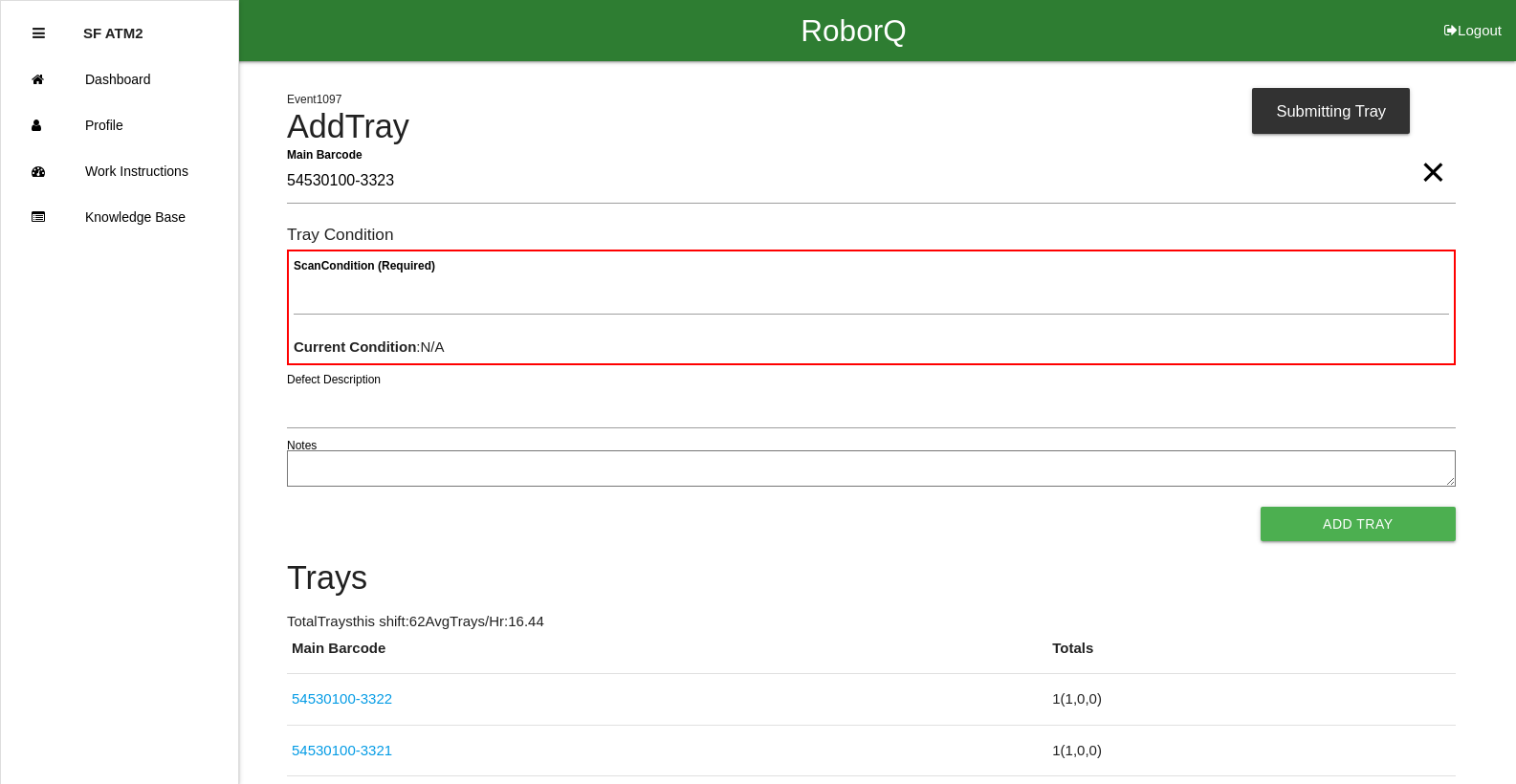
type Barcode "54530100-3323"
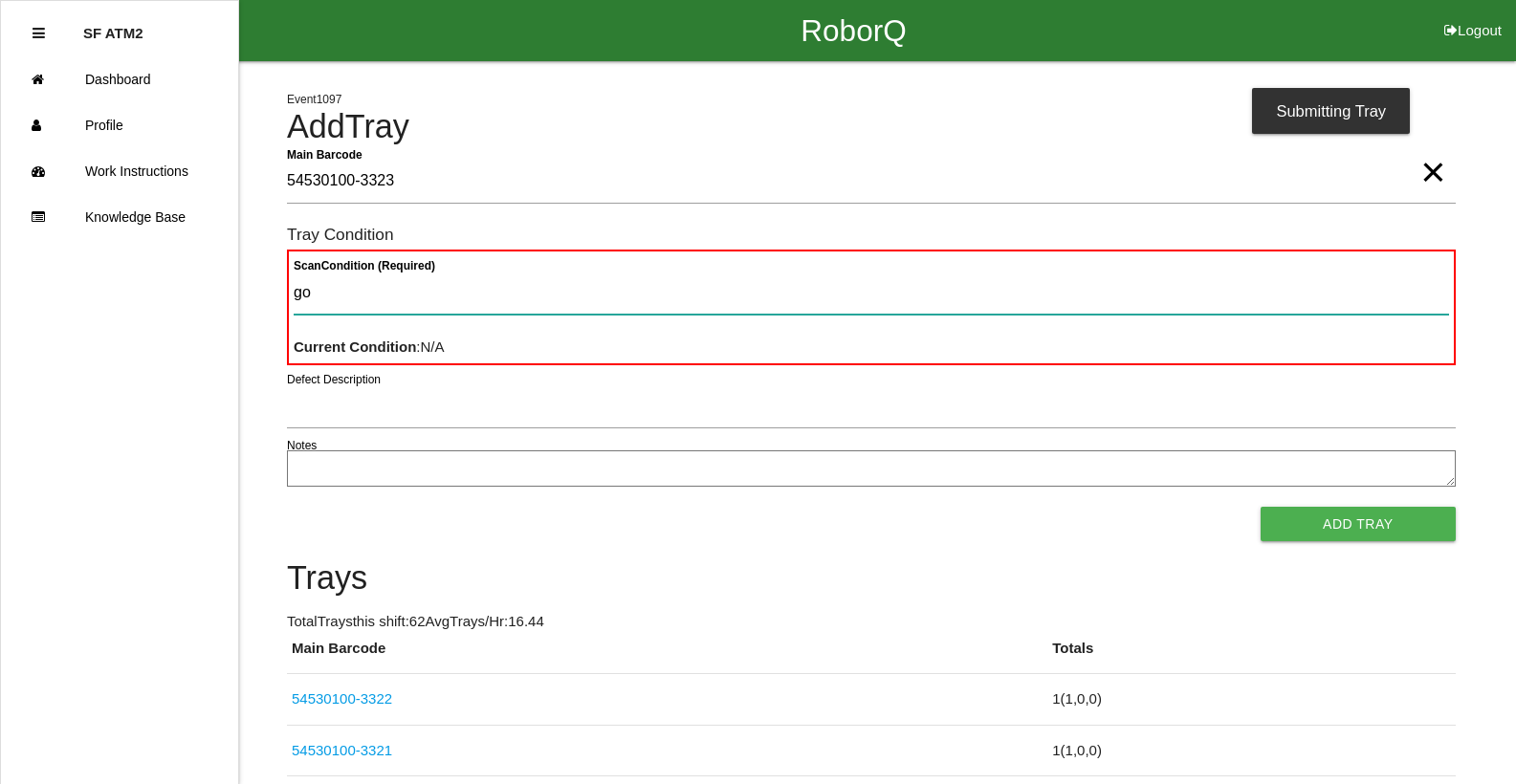
type Condition "goo"
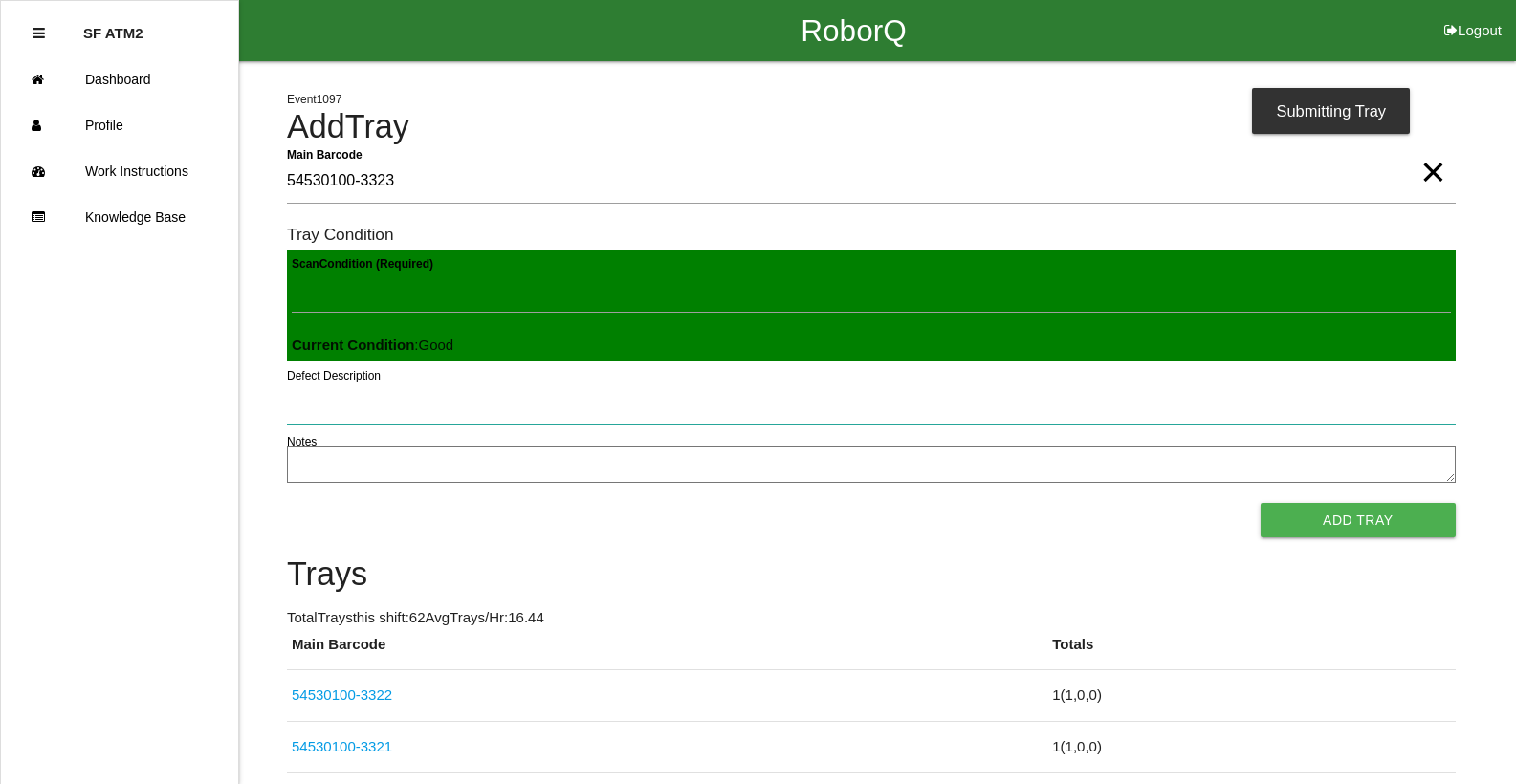
click at [1260, 503] on button "Add Tray" at bounding box center [1358, 519] width 196 height 35
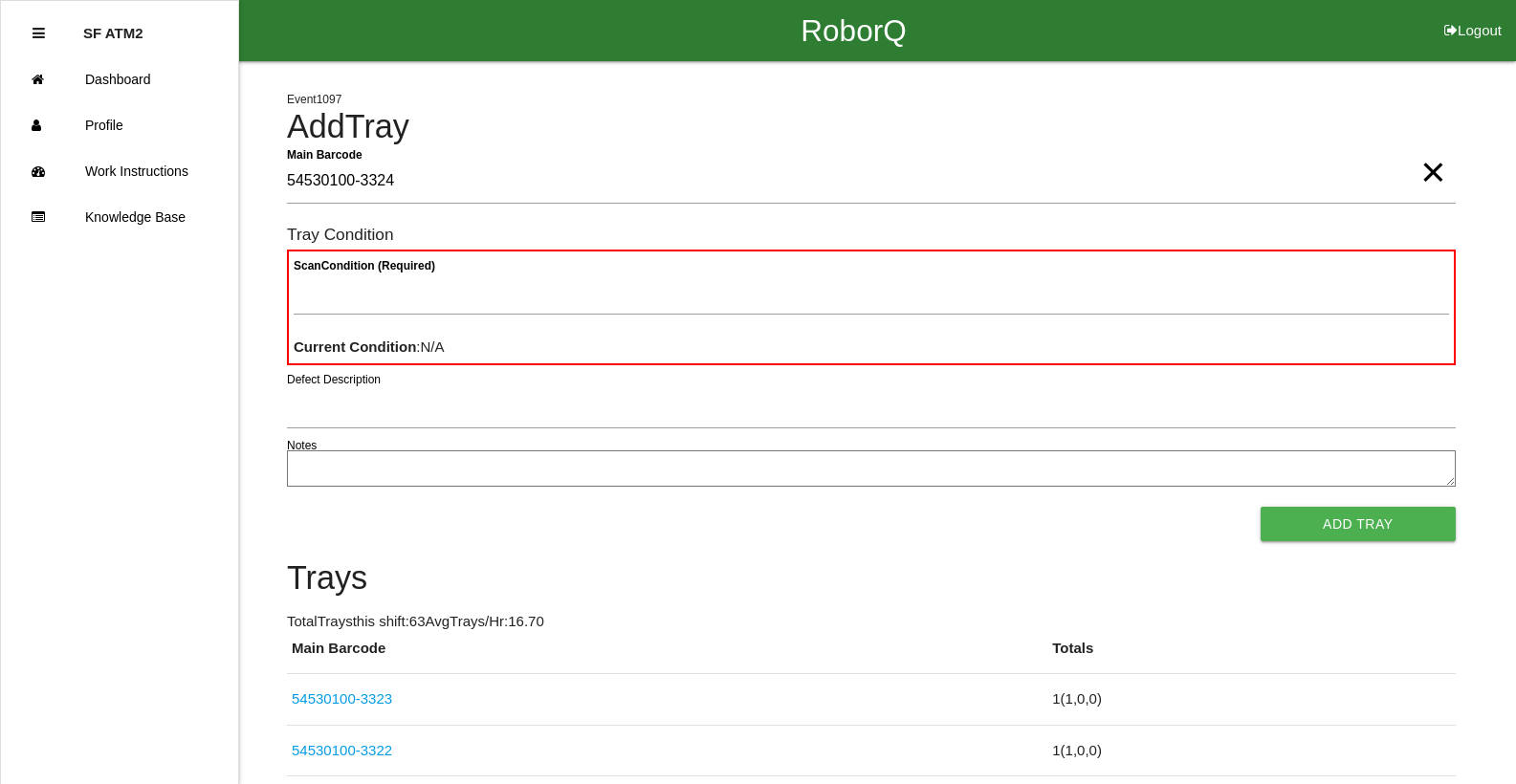
type Barcode "54530100-3324"
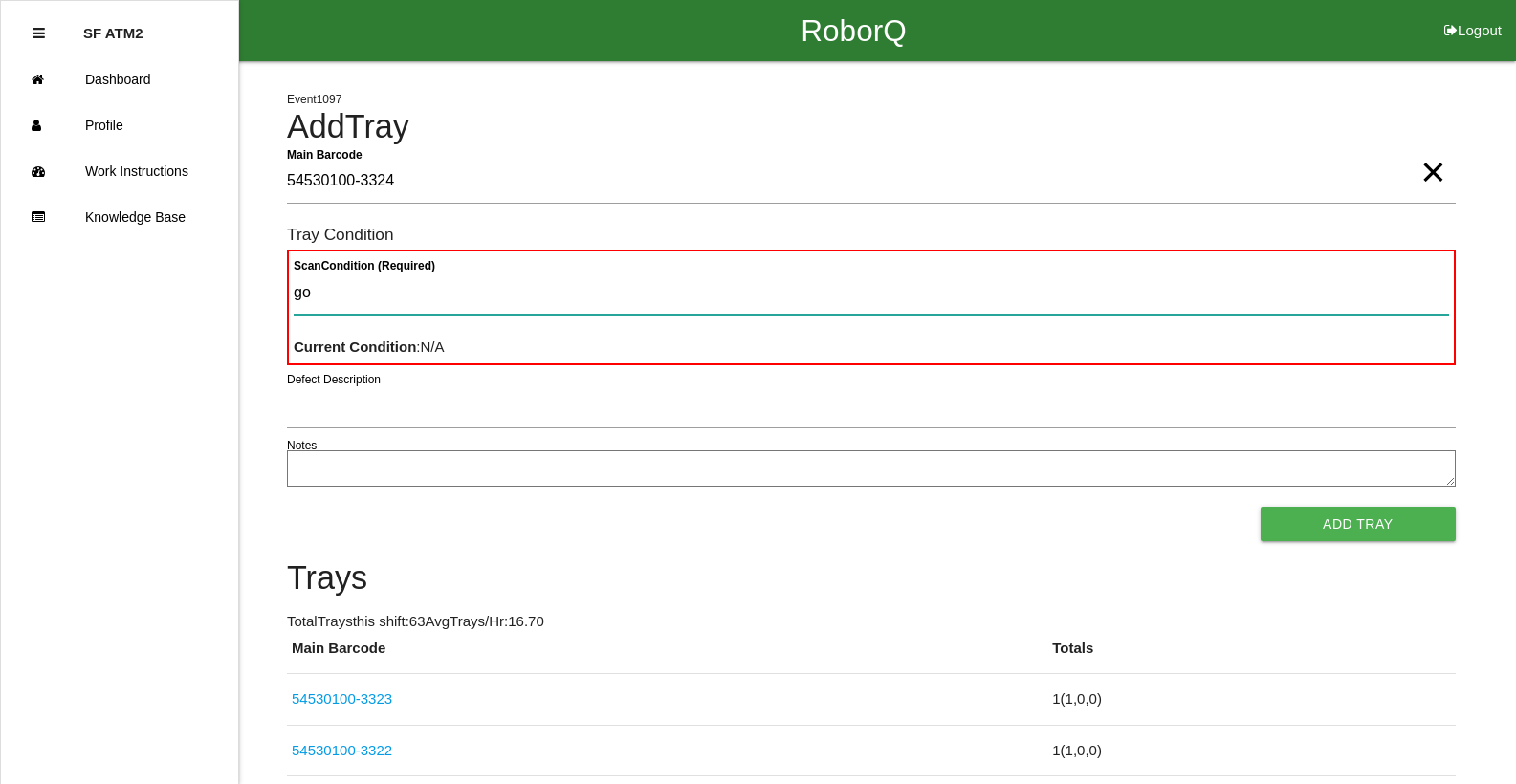
type Condition "goo"
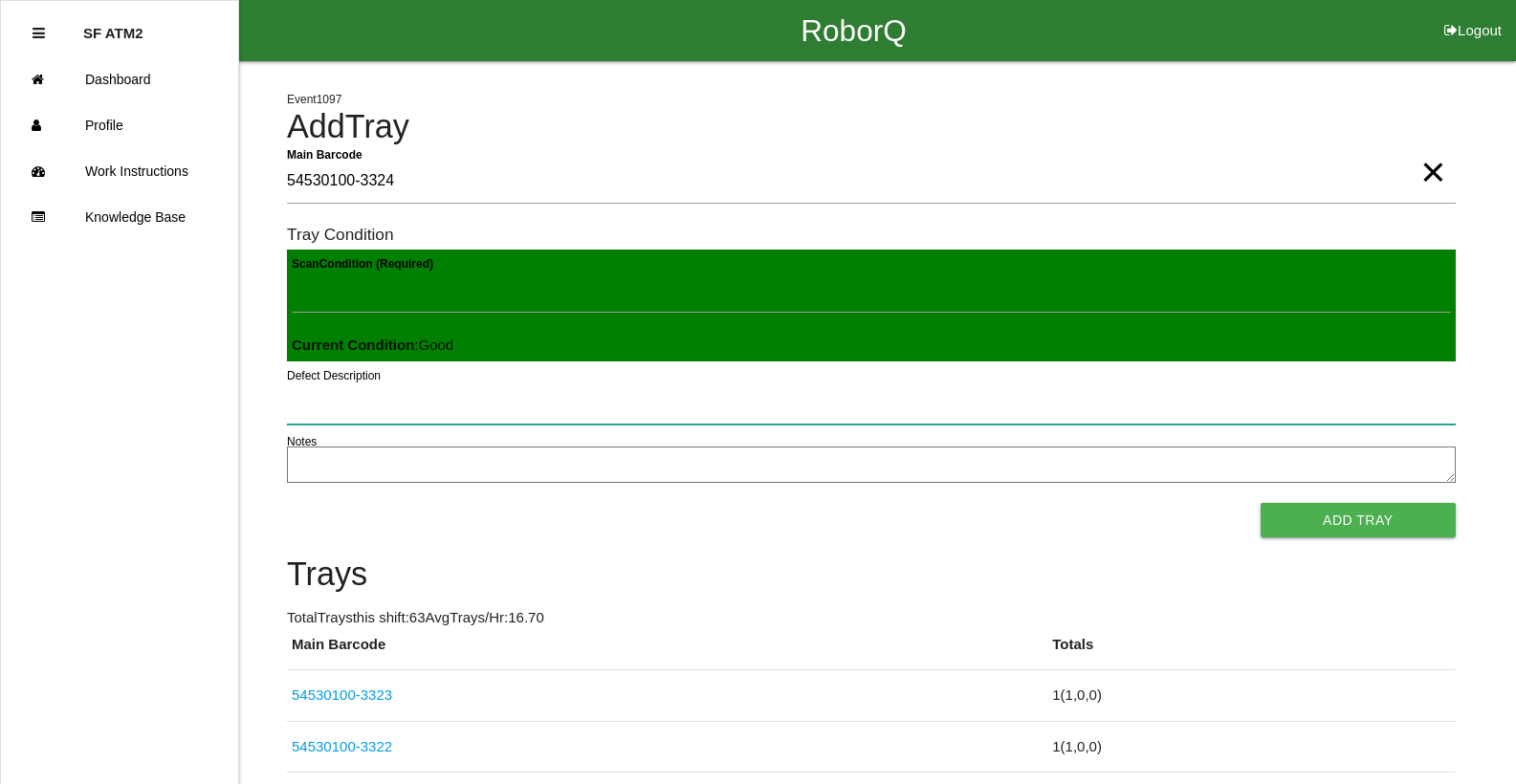
click at [1260, 503] on button "Add Tray" at bounding box center [1358, 519] width 196 height 35
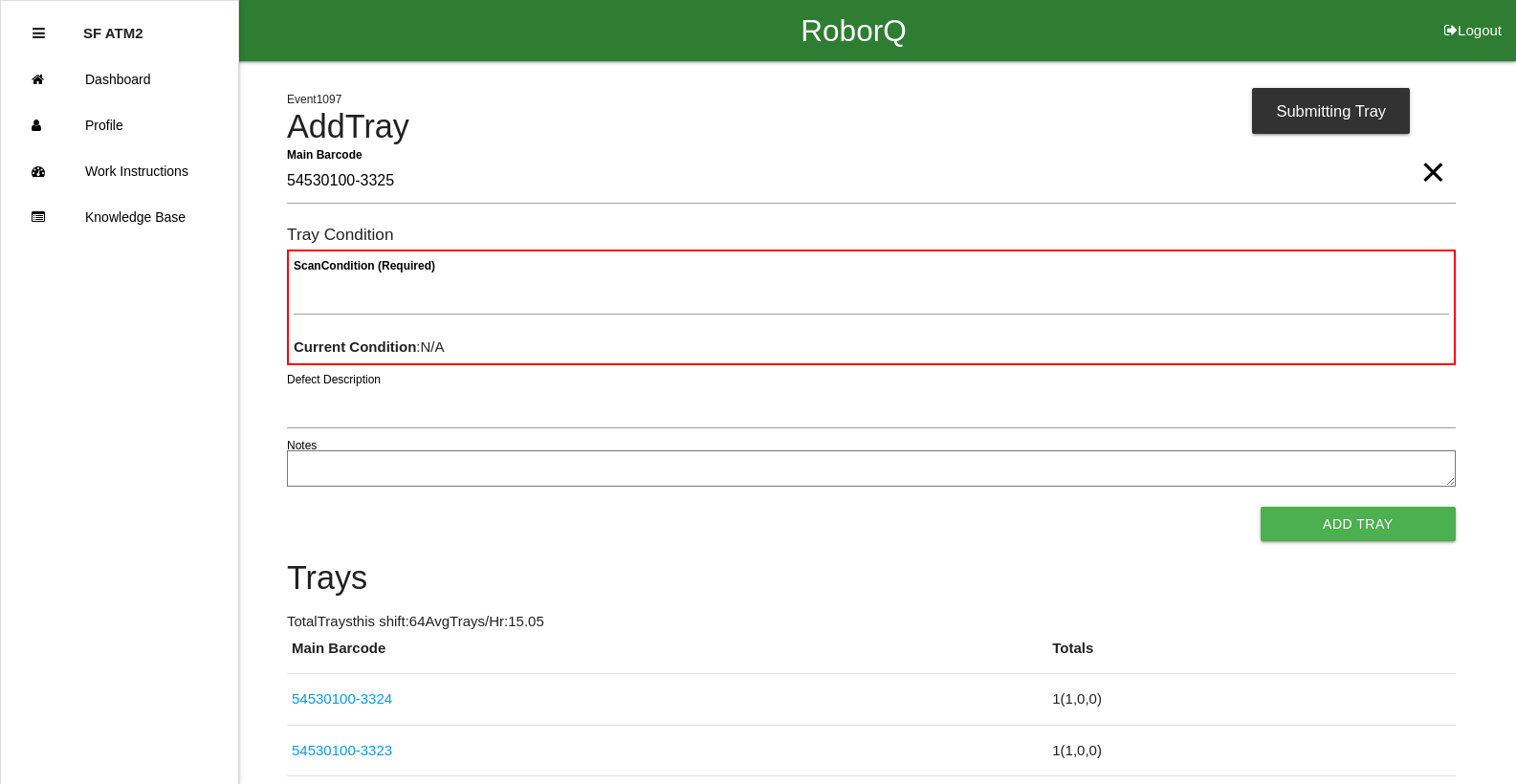
type Barcode "54530100-3325"
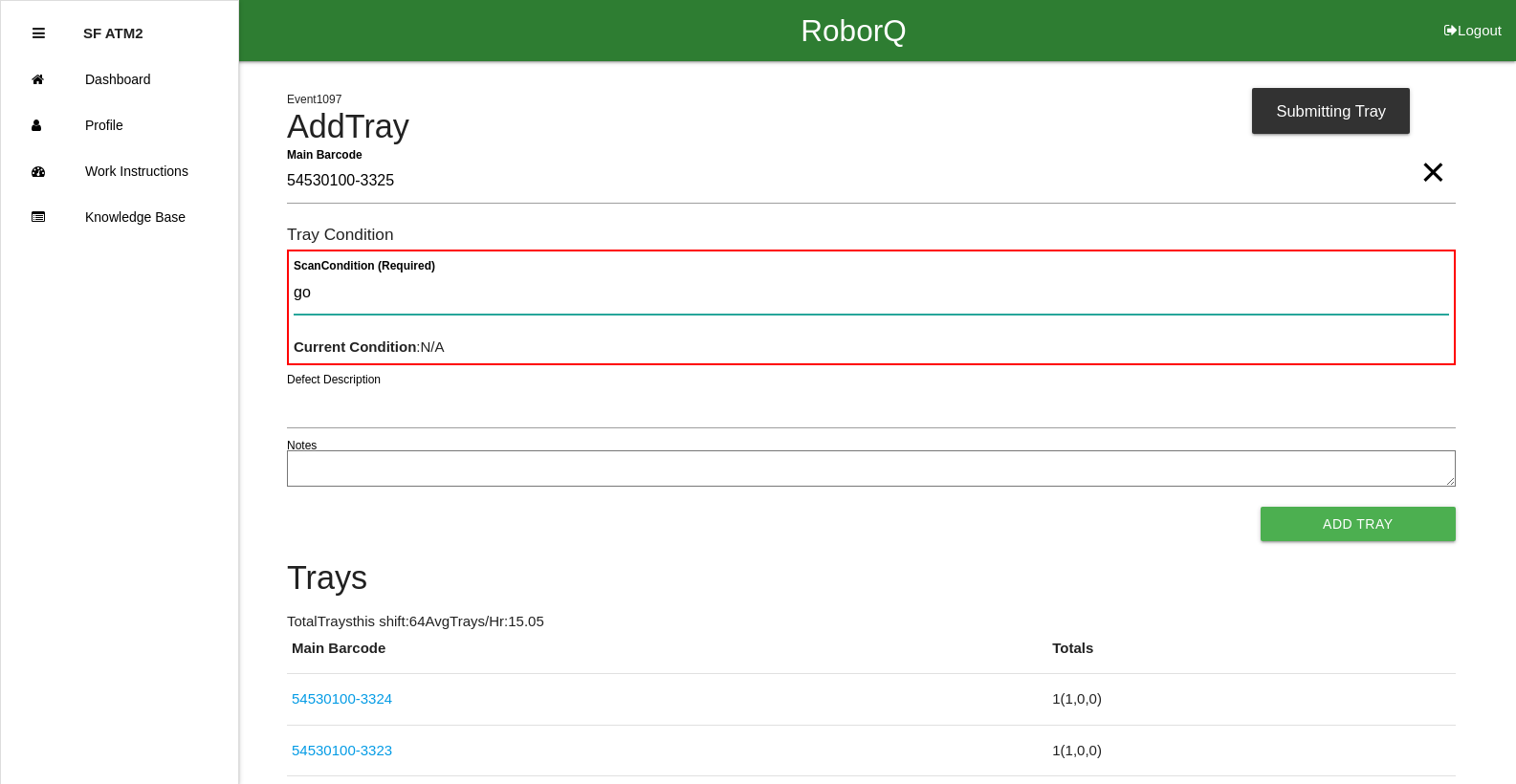
type Condition "goo"
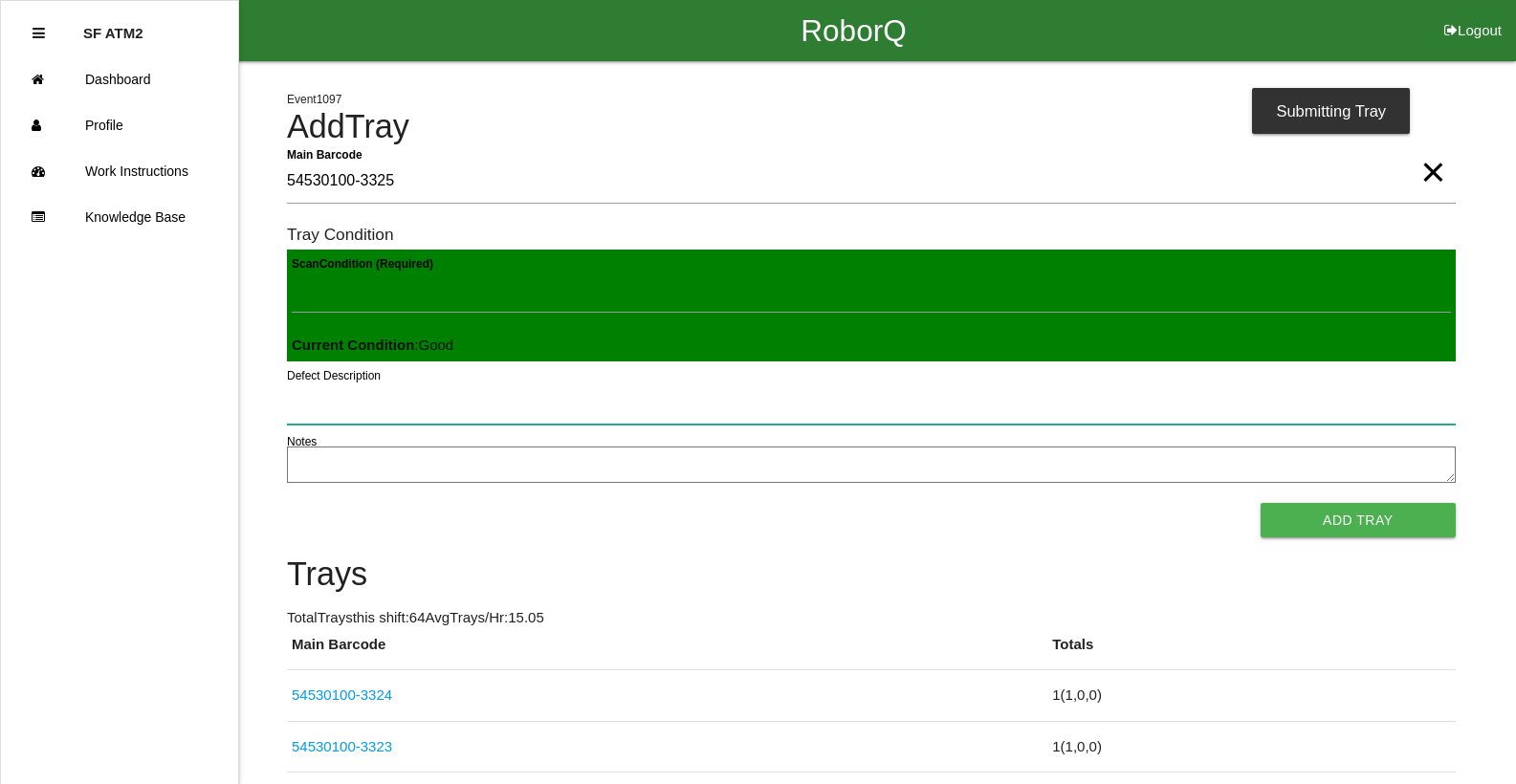
click at [1260, 503] on button "Add Tray" at bounding box center [1358, 519] width 196 height 35
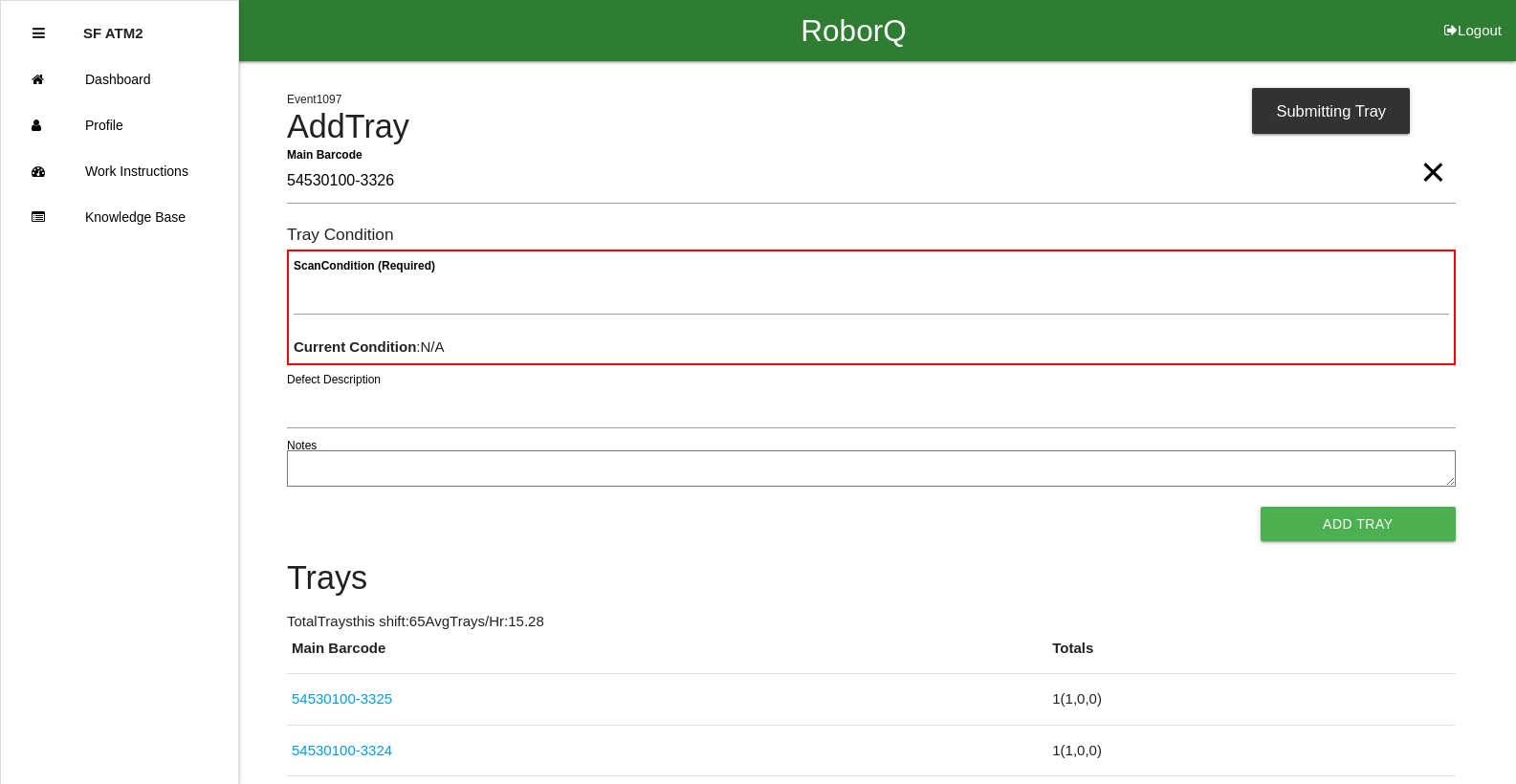
type Barcode "54530100-3326"
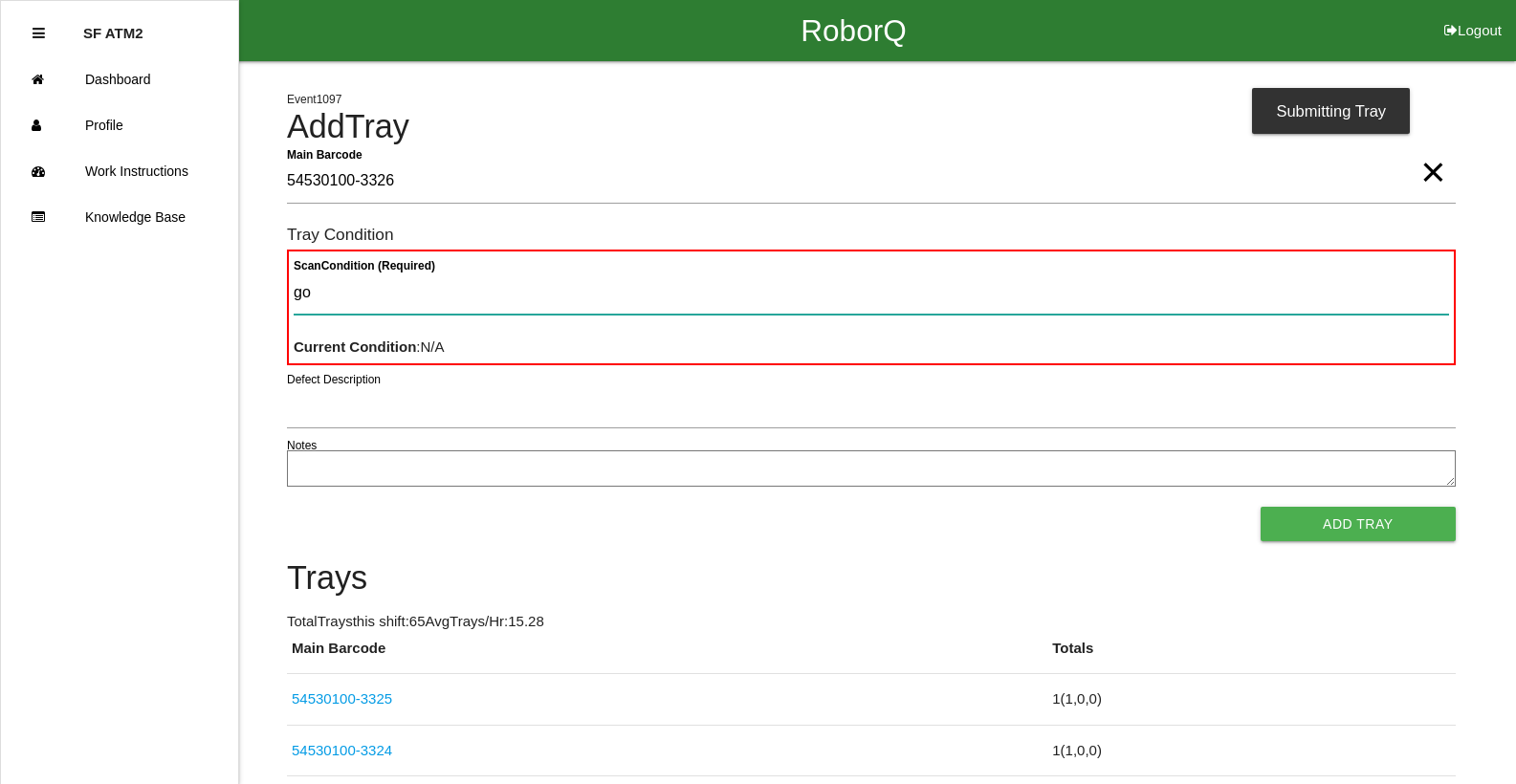
type Condition "goo"
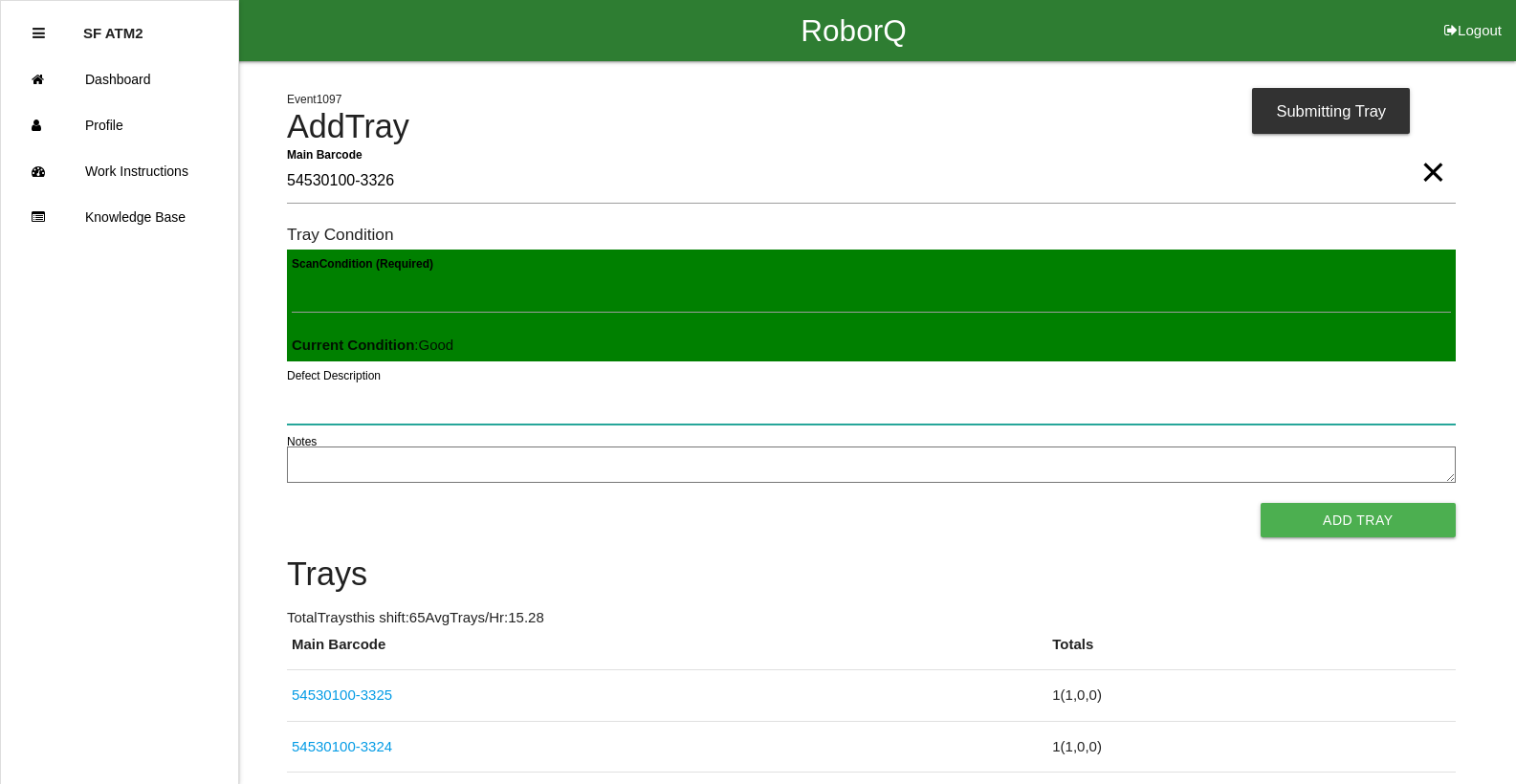
click at [1260, 503] on button "Add Tray" at bounding box center [1358, 519] width 196 height 35
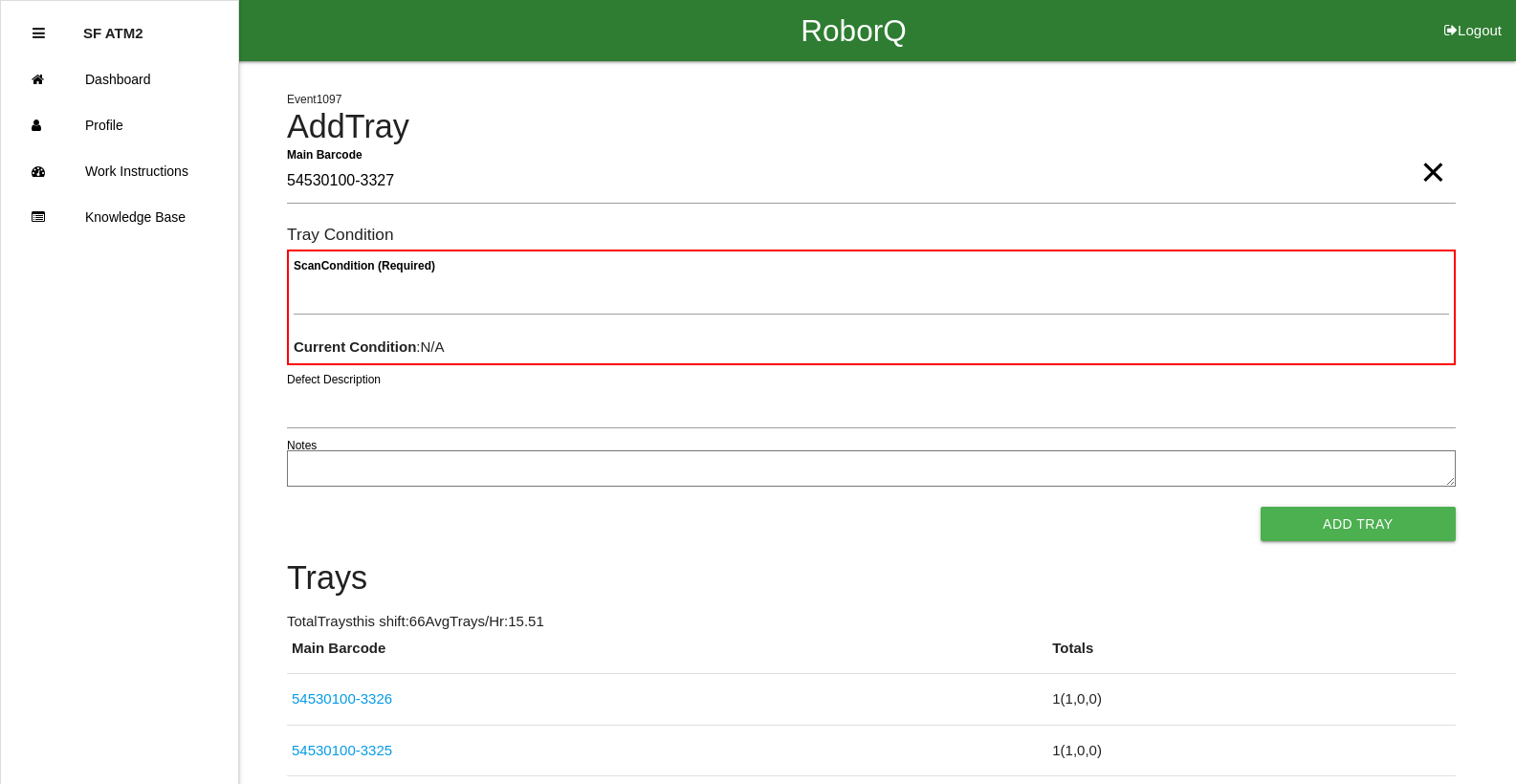
type Barcode "54530100-3327"
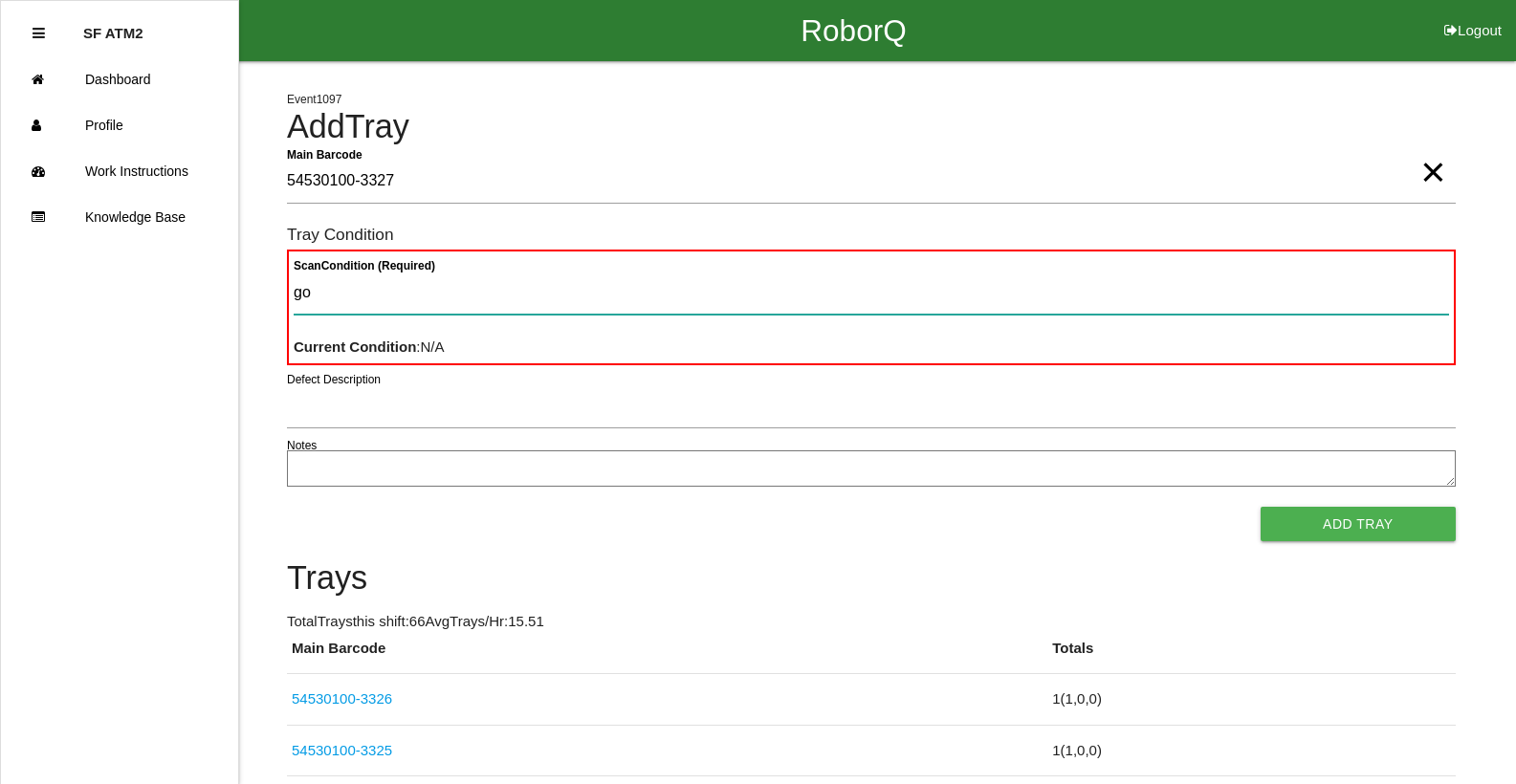
type Condition "goo"
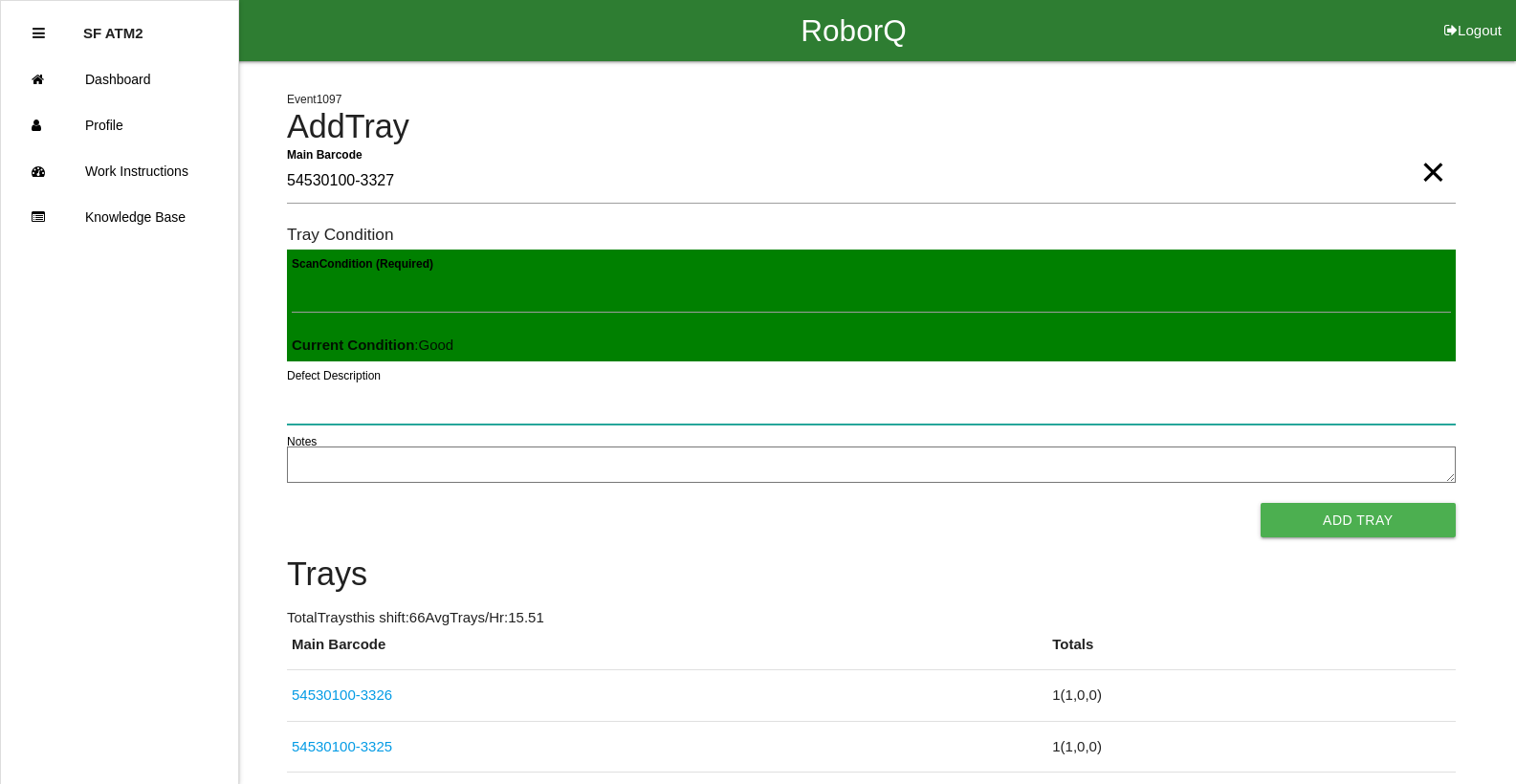
click at [1260, 503] on button "Add Tray" at bounding box center [1358, 519] width 196 height 35
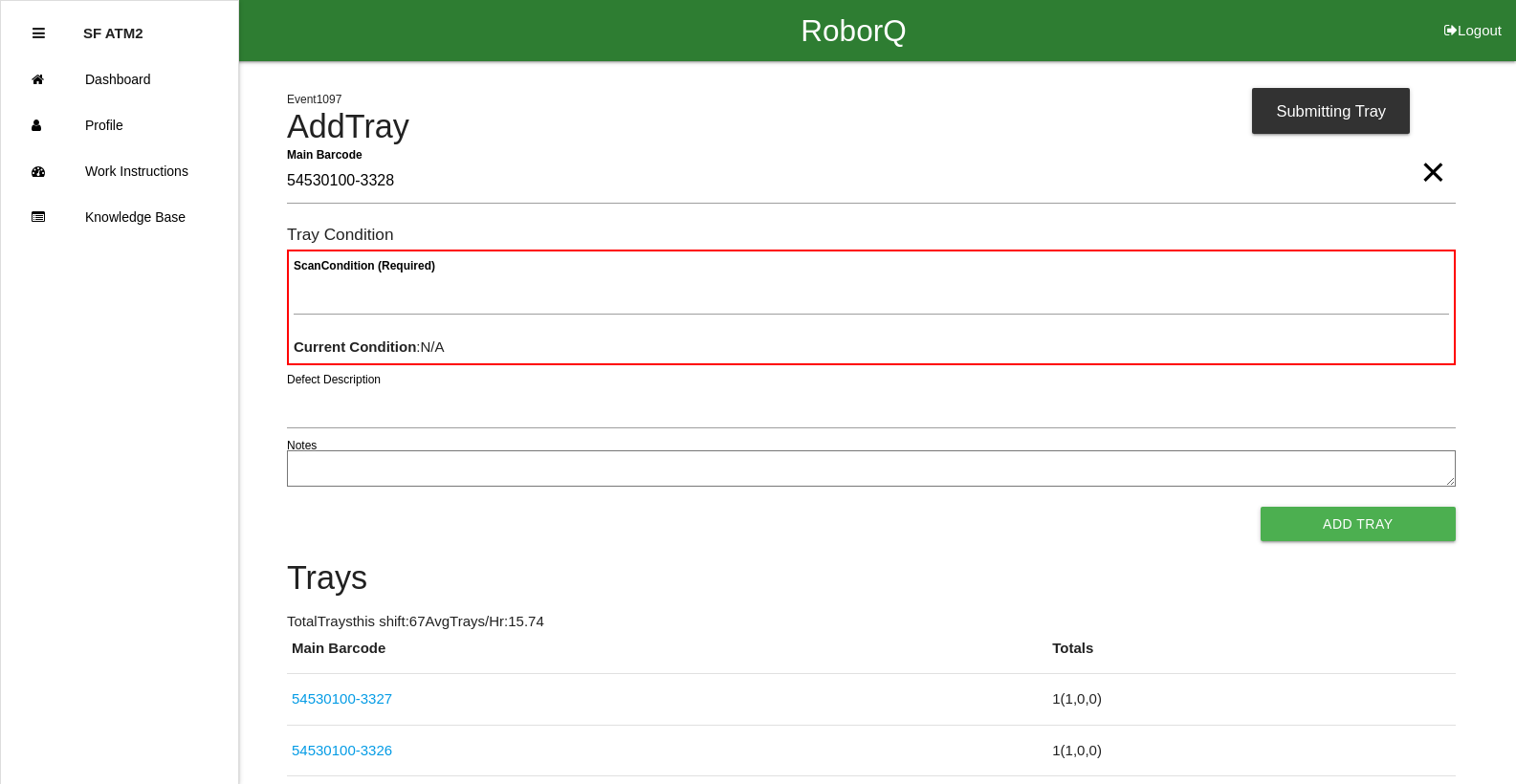
type Barcode "54530100-3328"
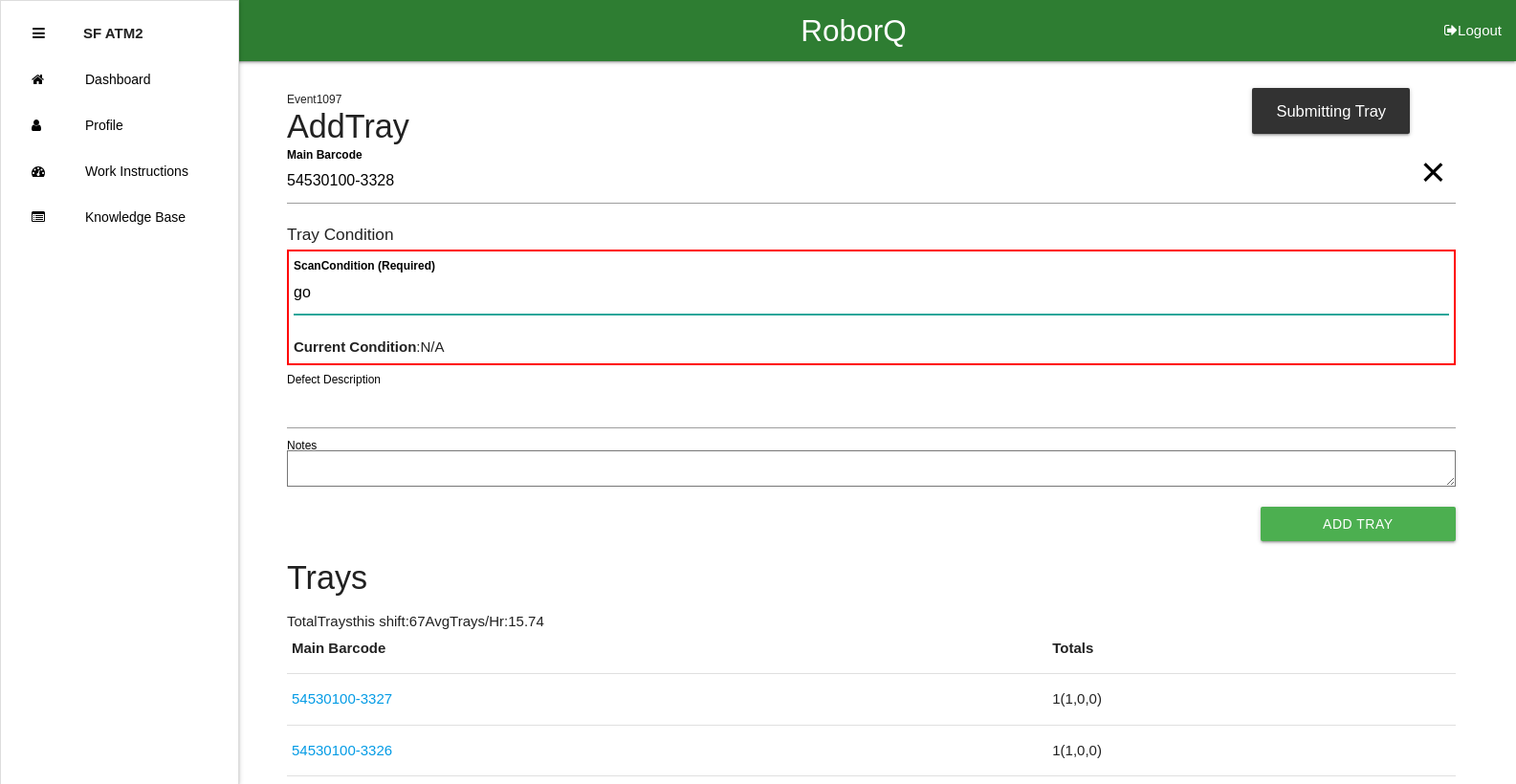
type Condition "goo"
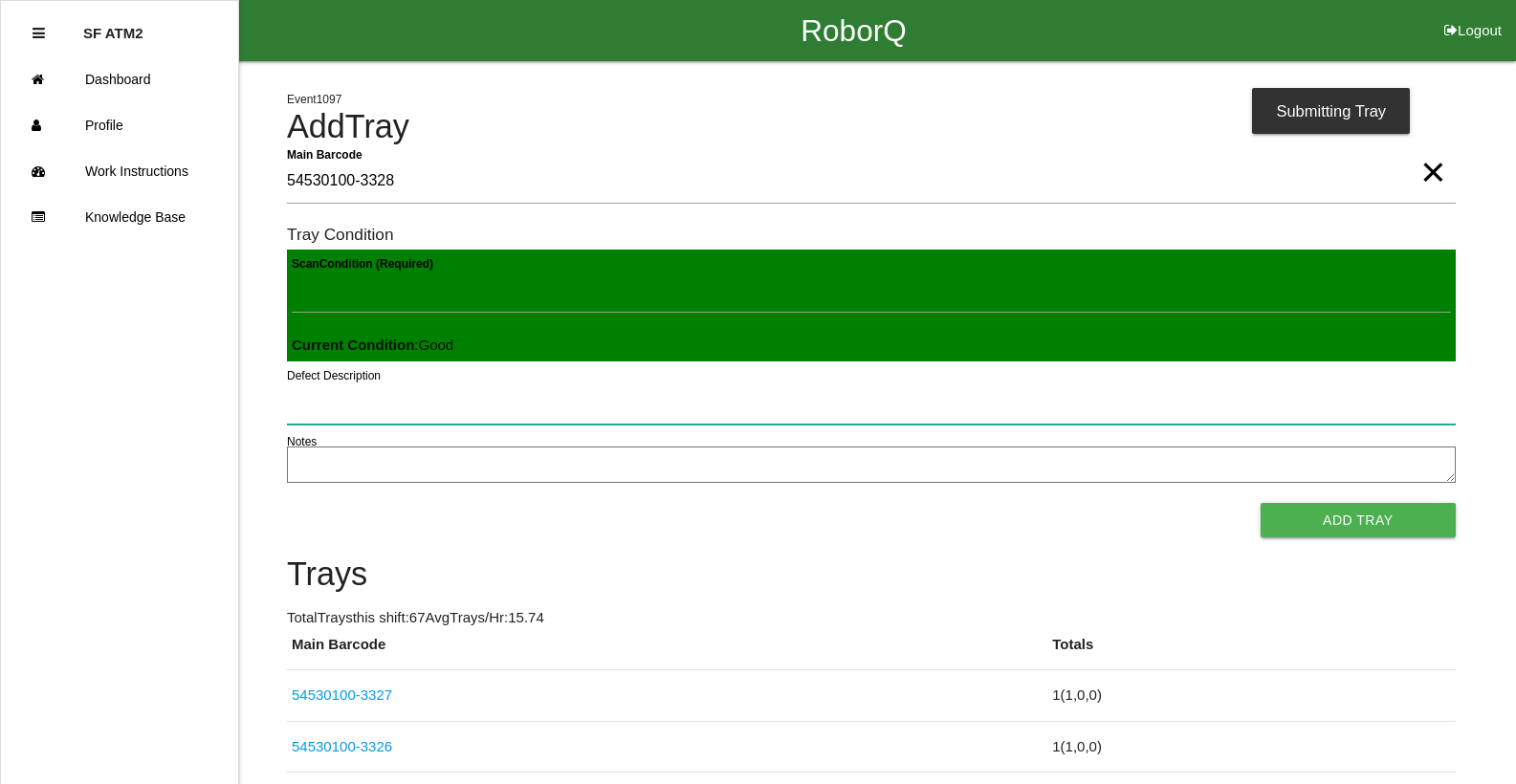
click at [1260, 503] on button "Add Tray" at bounding box center [1358, 519] width 196 height 35
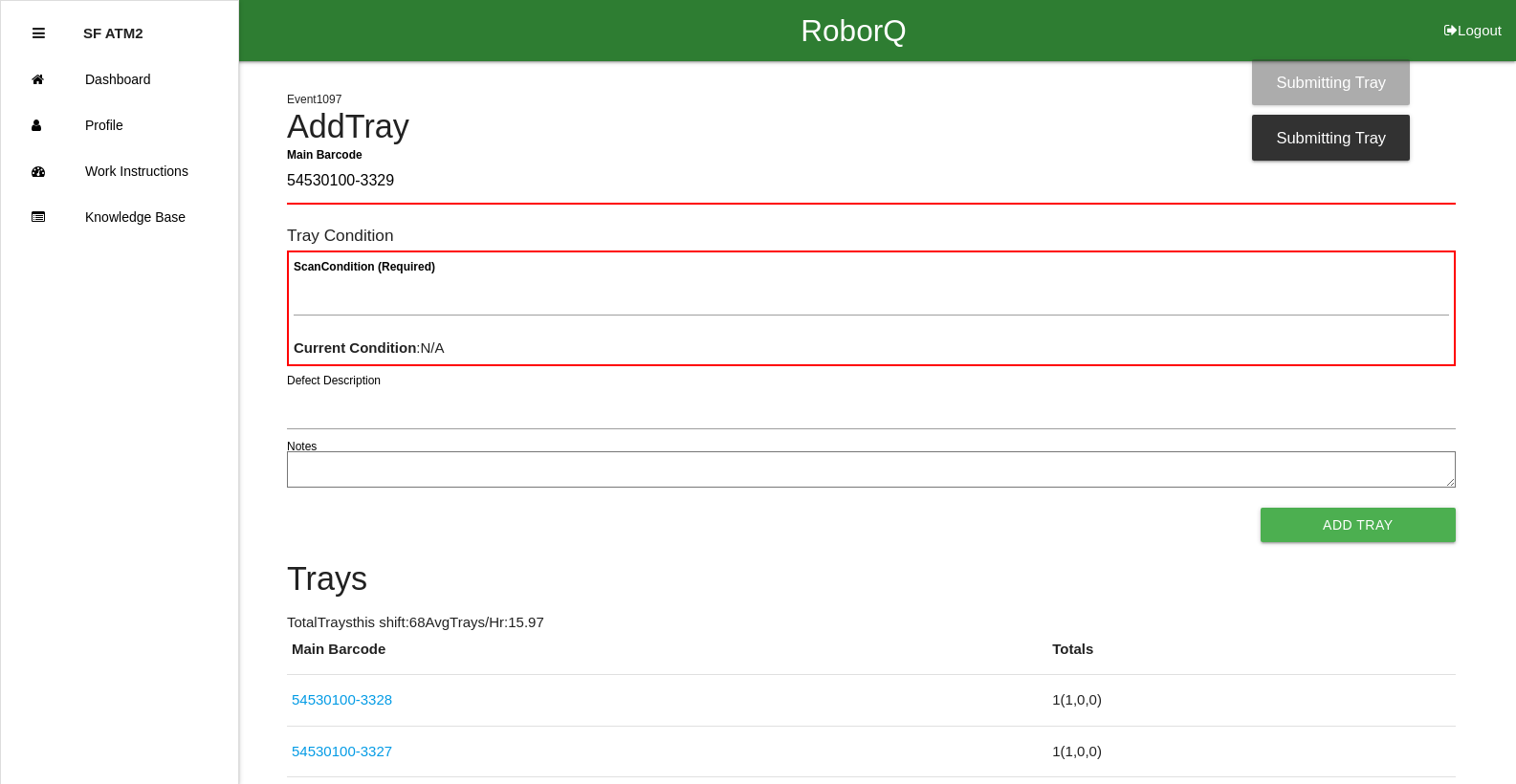
type Barcode "54530100-3329"
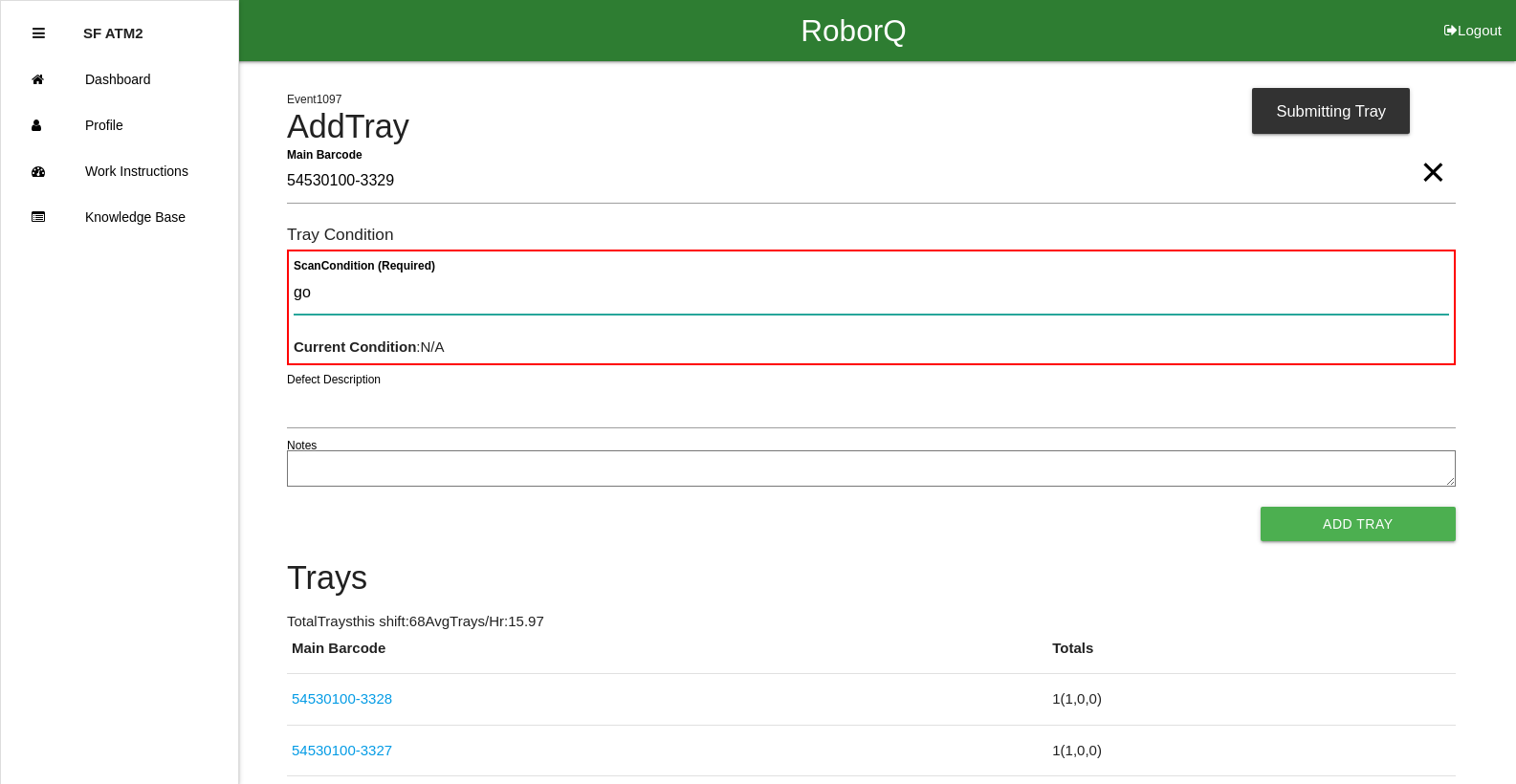
type Condition "goo"
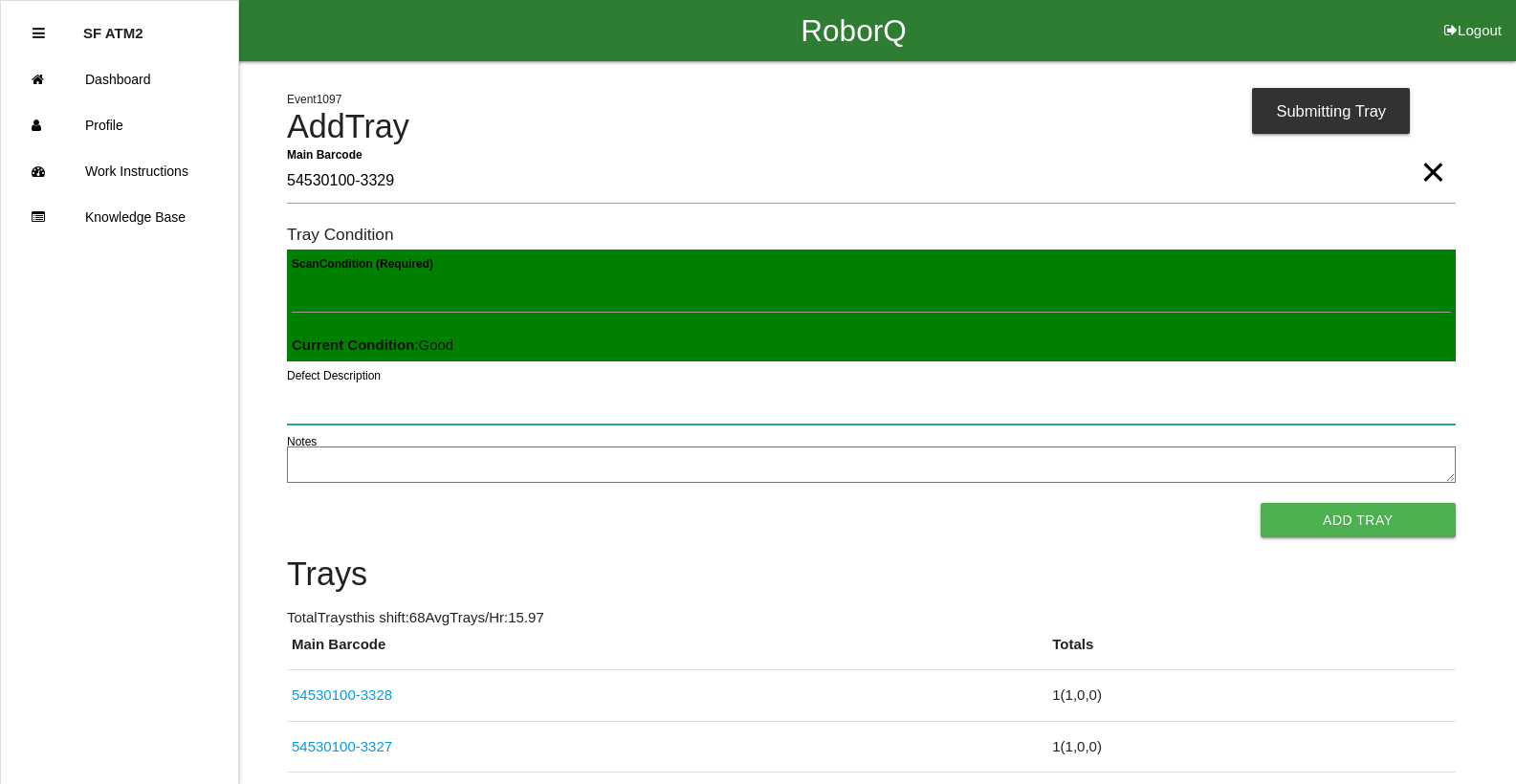
click at [1260, 503] on button "Add Tray" at bounding box center [1358, 519] width 196 height 35
